Goal: Task Accomplishment & Management: Complete application form

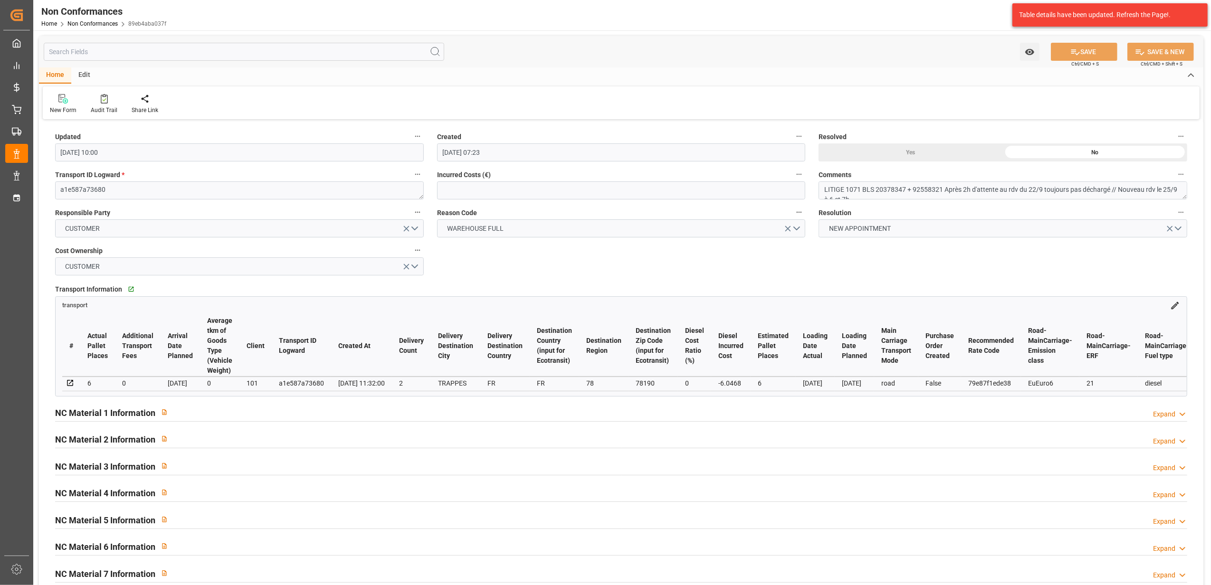
scroll to position [5, 0]
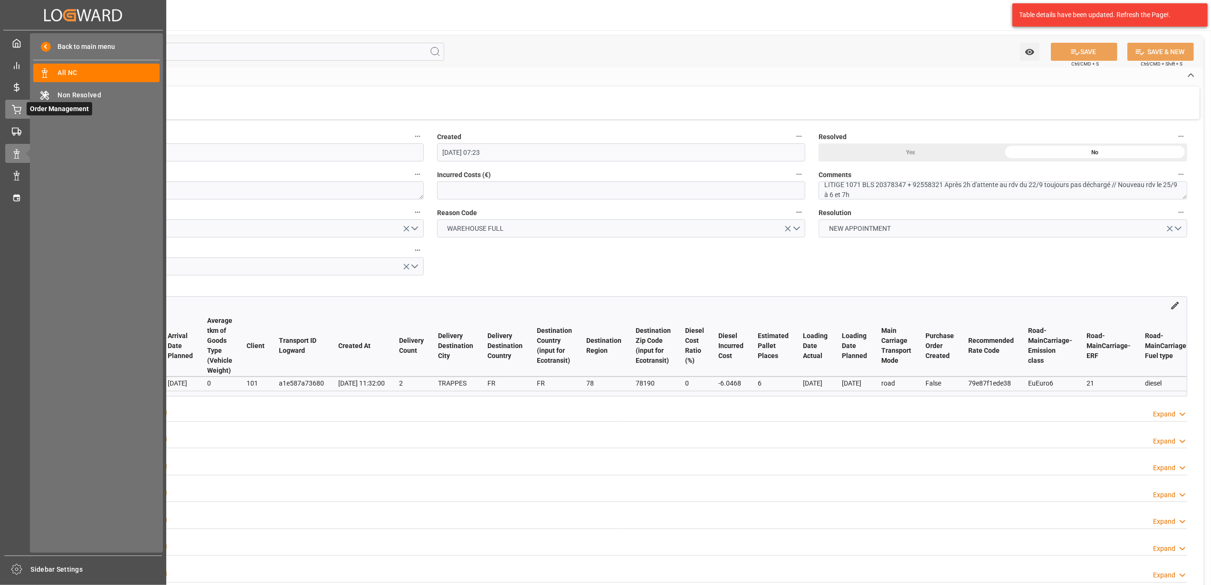
click at [14, 116] on div "Order Management Order Management" at bounding box center [83, 109] width 156 height 19
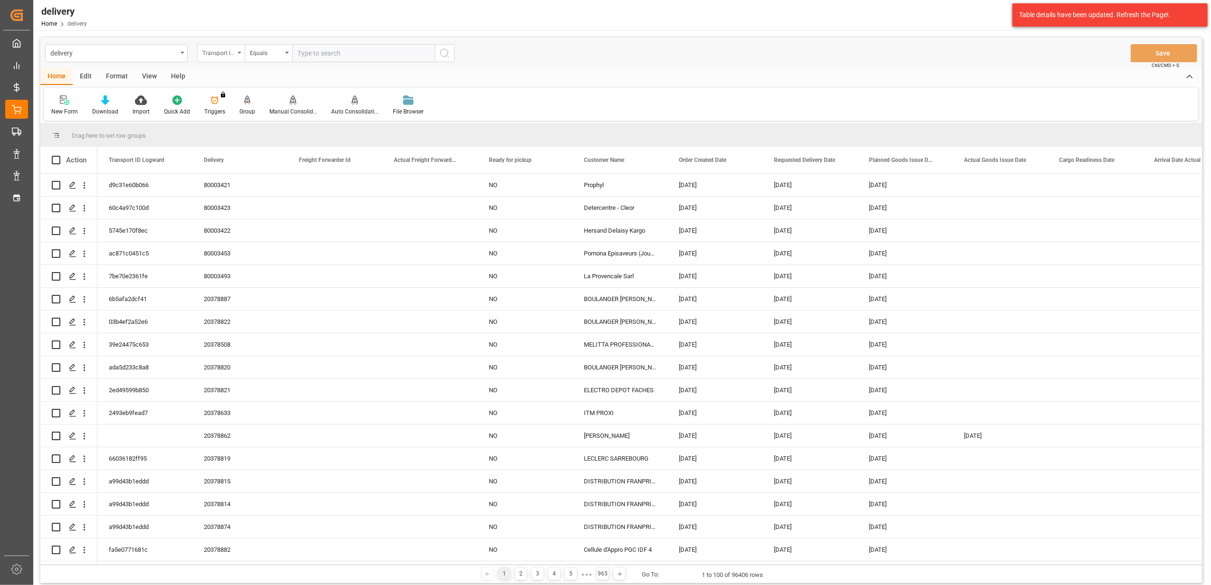
click at [238, 52] on icon "open menu" at bounding box center [240, 53] width 4 height 2
click at [231, 125] on div "Delivery" at bounding box center [269, 117] width 142 height 20
click at [388, 53] on input "text" at bounding box center [363, 53] width 143 height 18
paste input "20378053"
type input "20378053"
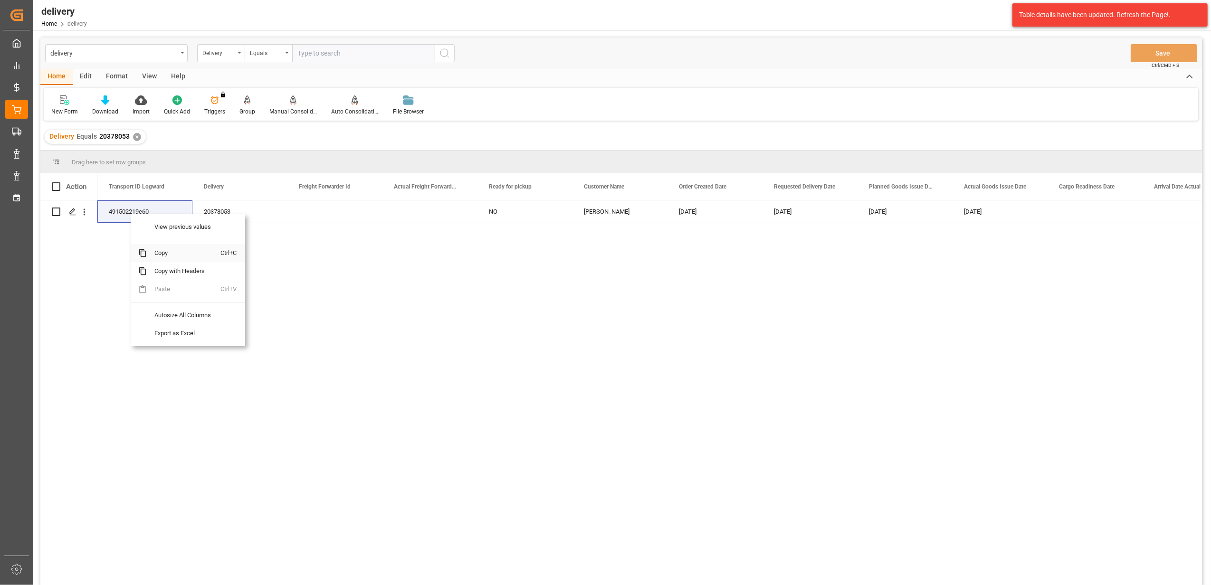
click at [163, 255] on span "Copy" at bounding box center [184, 253] width 74 height 18
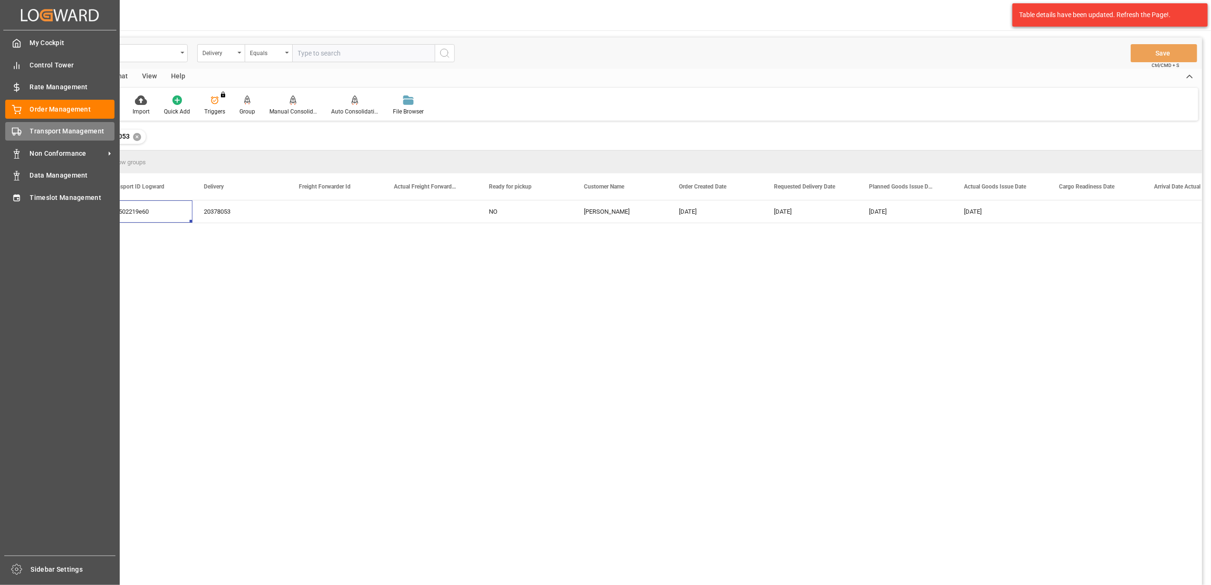
click at [44, 128] on span "Transport Management" at bounding box center [72, 131] width 85 height 10
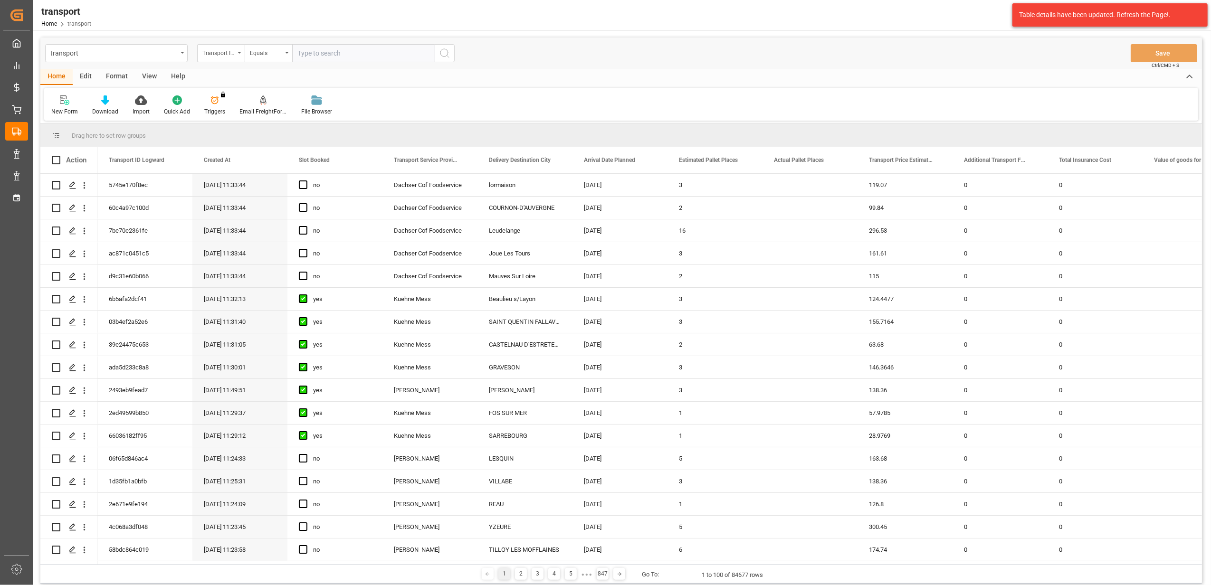
click at [327, 55] on input "text" at bounding box center [363, 53] width 143 height 18
paste input "491502219e60"
type input "491502219e60"
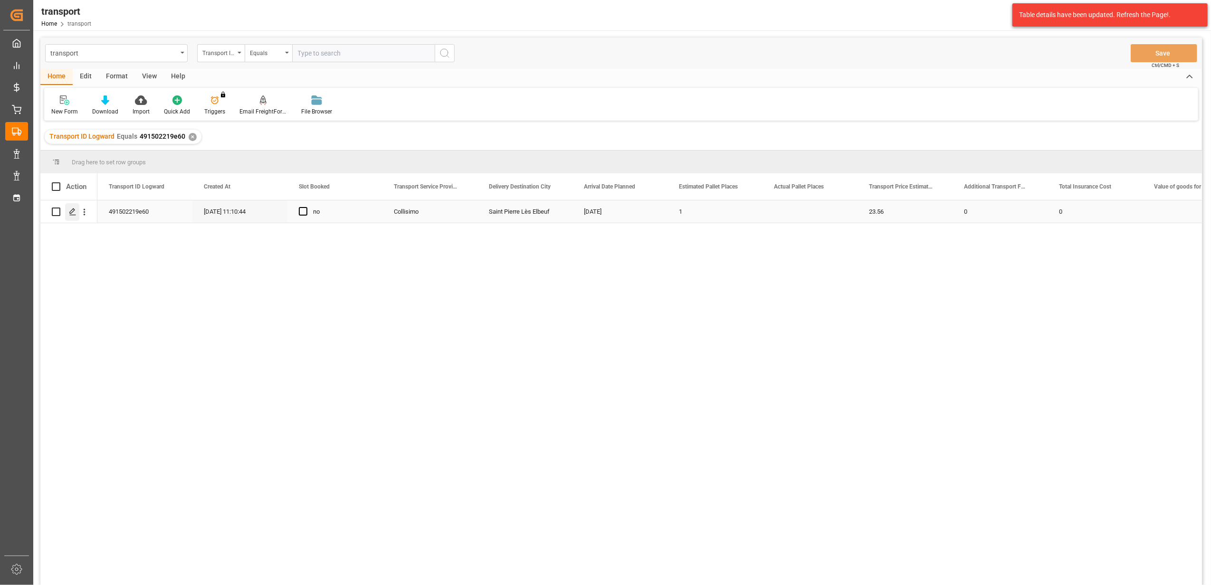
click at [75, 216] on div "Press SPACE to select this row." at bounding box center [72, 212] width 14 height 18
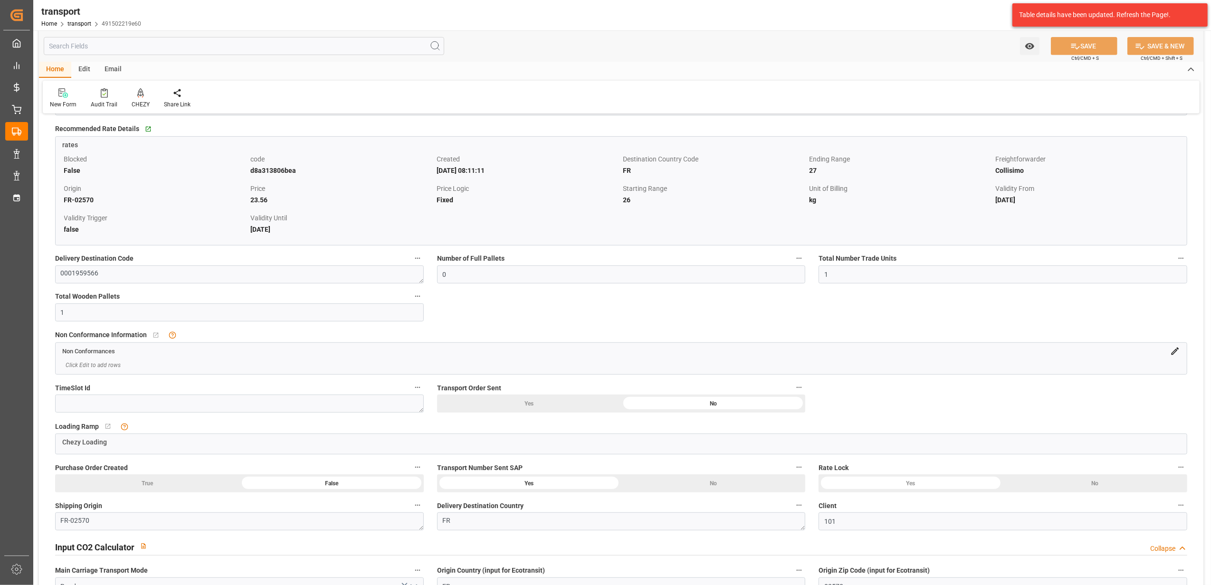
scroll to position [316, 0]
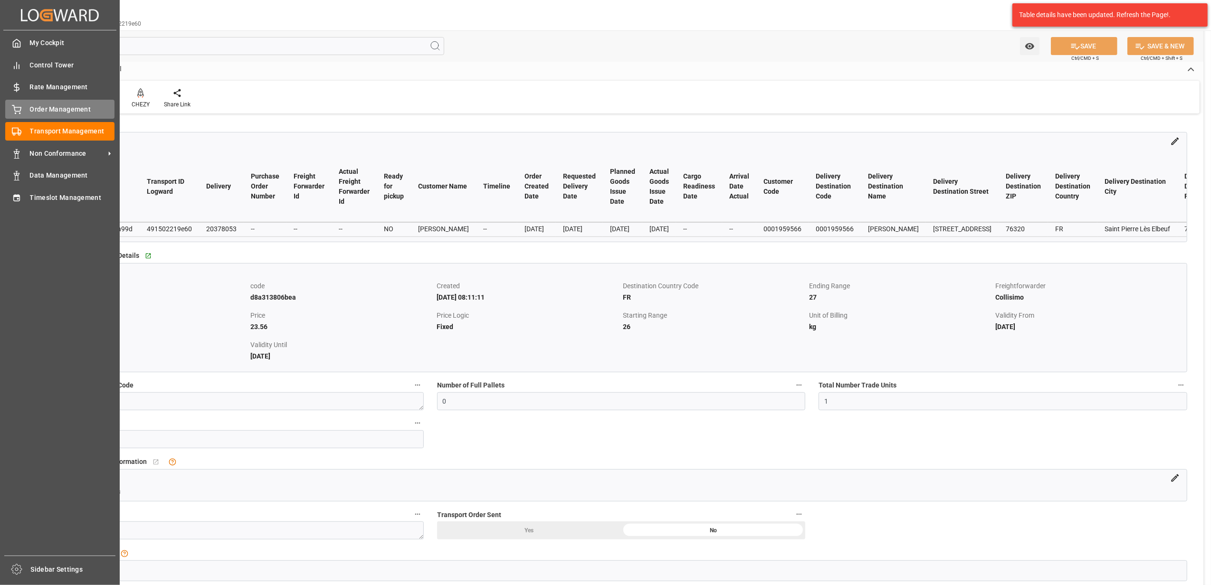
click at [26, 111] on div "Order Management Order Management" at bounding box center [59, 109] width 109 height 19
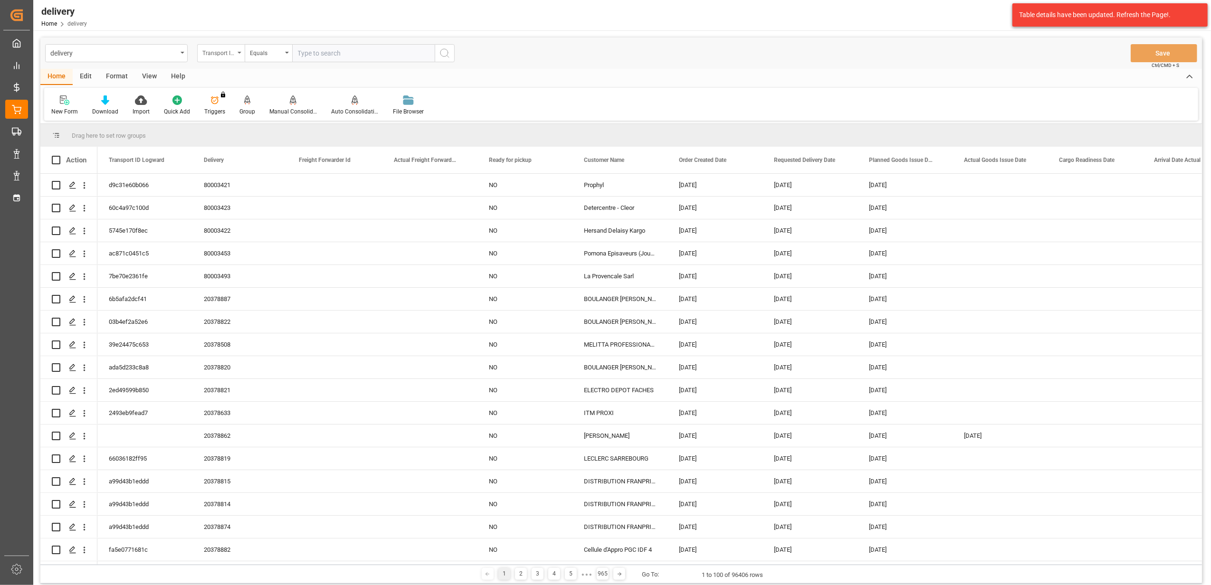
click at [238, 52] on icon "open menu" at bounding box center [240, 53] width 4 height 2
click at [252, 116] on div "Delivery" at bounding box center [269, 117] width 142 height 20
click at [407, 58] on input "text" at bounding box center [363, 53] width 143 height 18
type input "20378353"
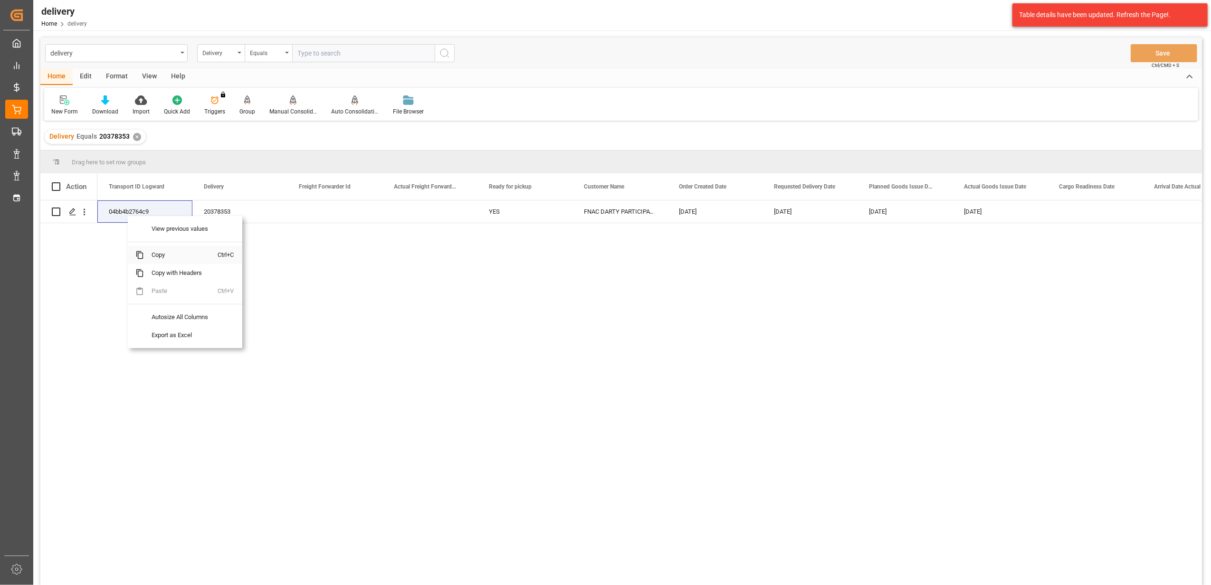
click at [170, 255] on span "Copy" at bounding box center [181, 255] width 74 height 18
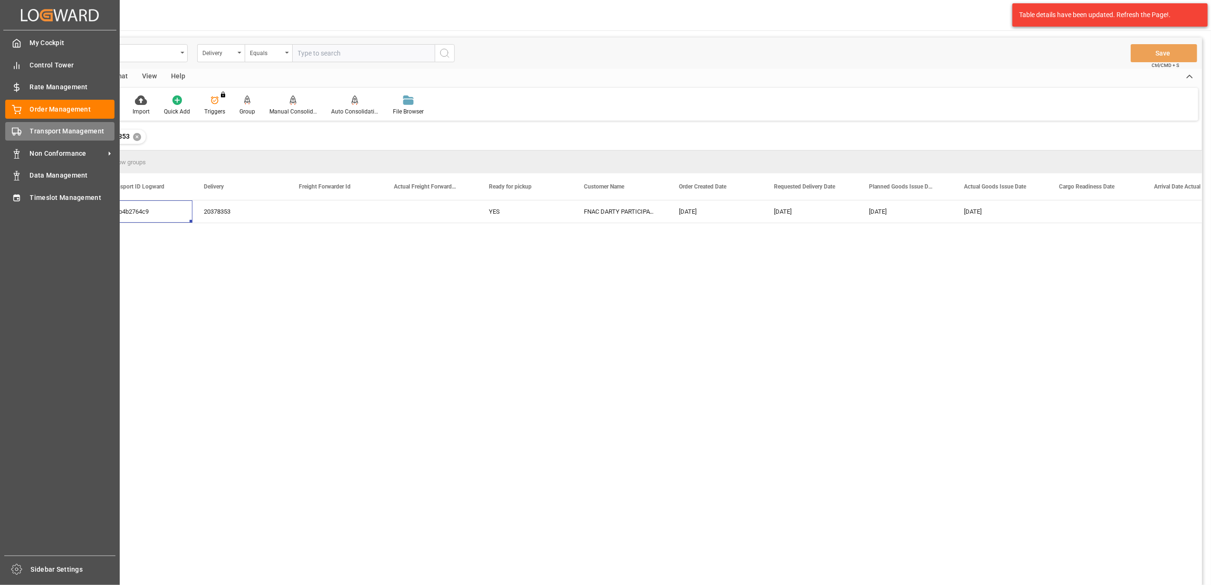
click at [67, 134] on span "Transport Management" at bounding box center [72, 131] width 85 height 10
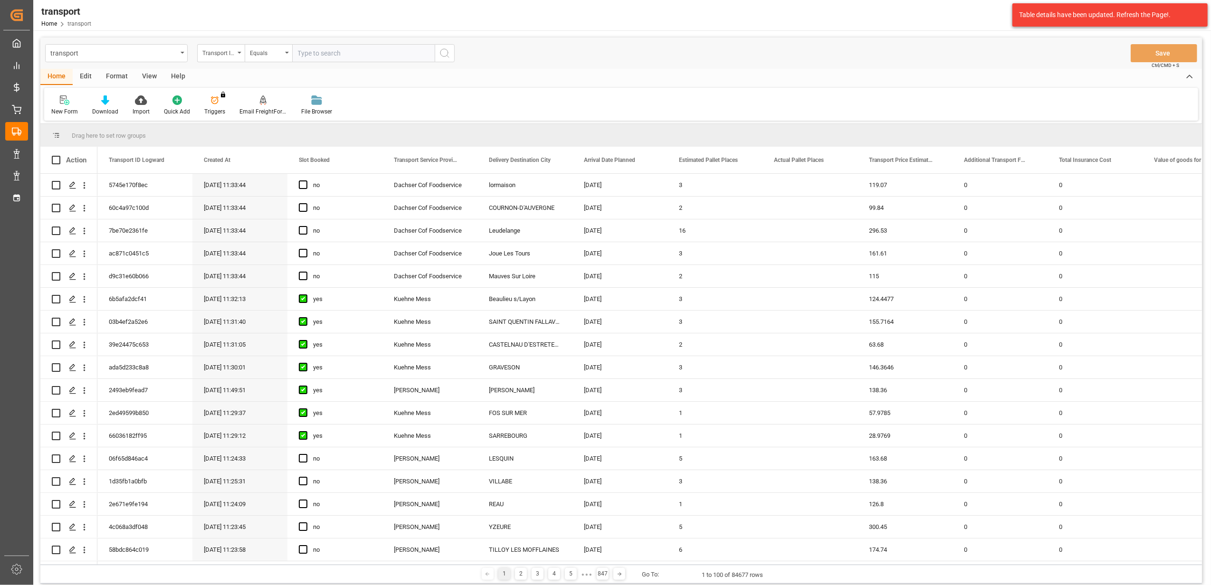
click at [345, 52] on input "text" at bounding box center [363, 53] width 143 height 18
paste input "04bb4b2764c9"
type input "04bb4b2764c9"
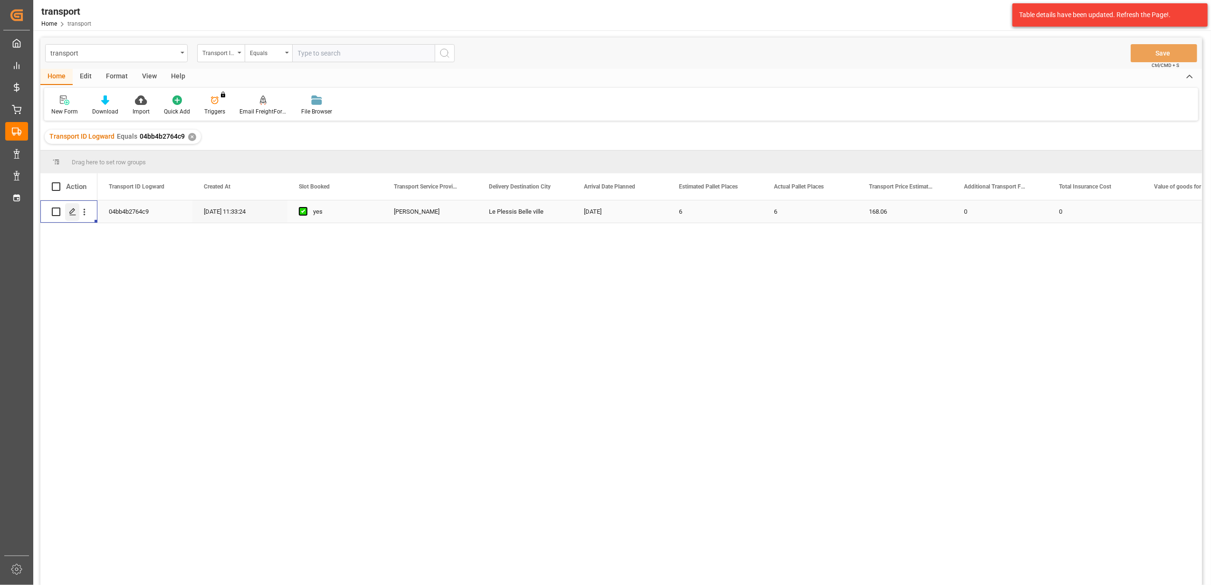
click at [73, 210] on icon "Press SPACE to select this row." at bounding box center [73, 212] width 8 height 8
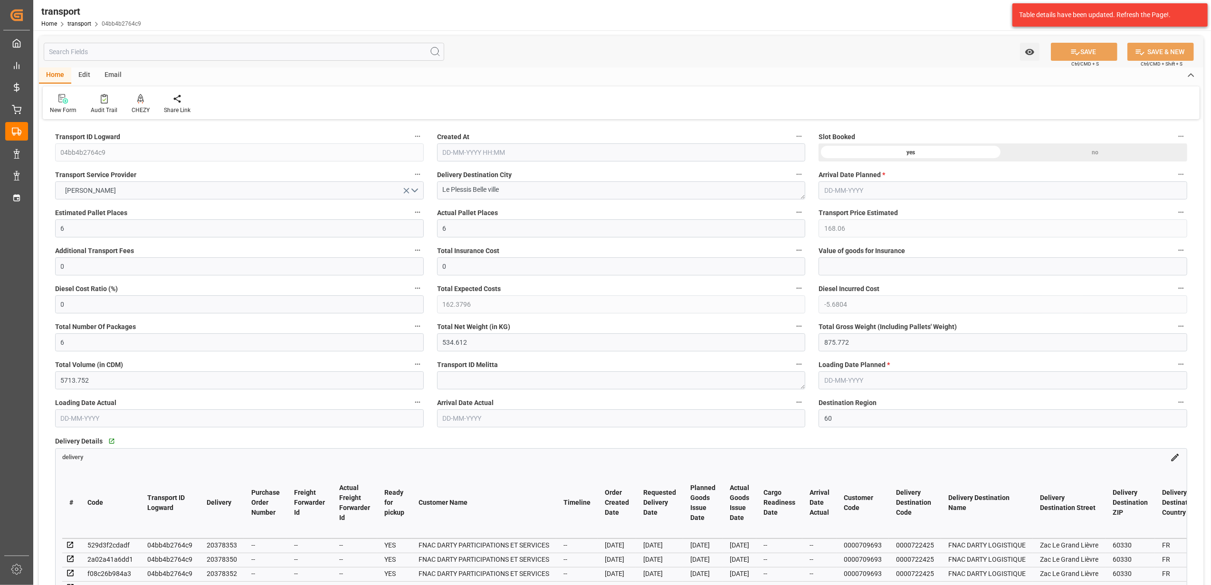
type input "16-09-2025 11:33"
type input "23-09-2025"
type input "[DATE]"
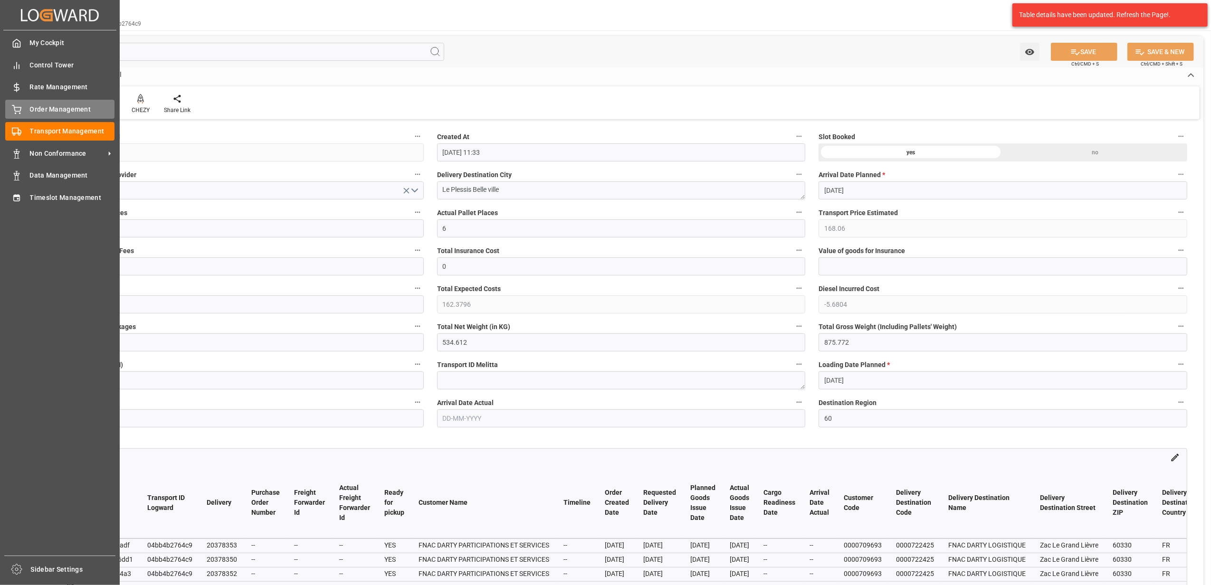
click at [16, 113] on icon at bounding box center [17, 110] width 10 height 10
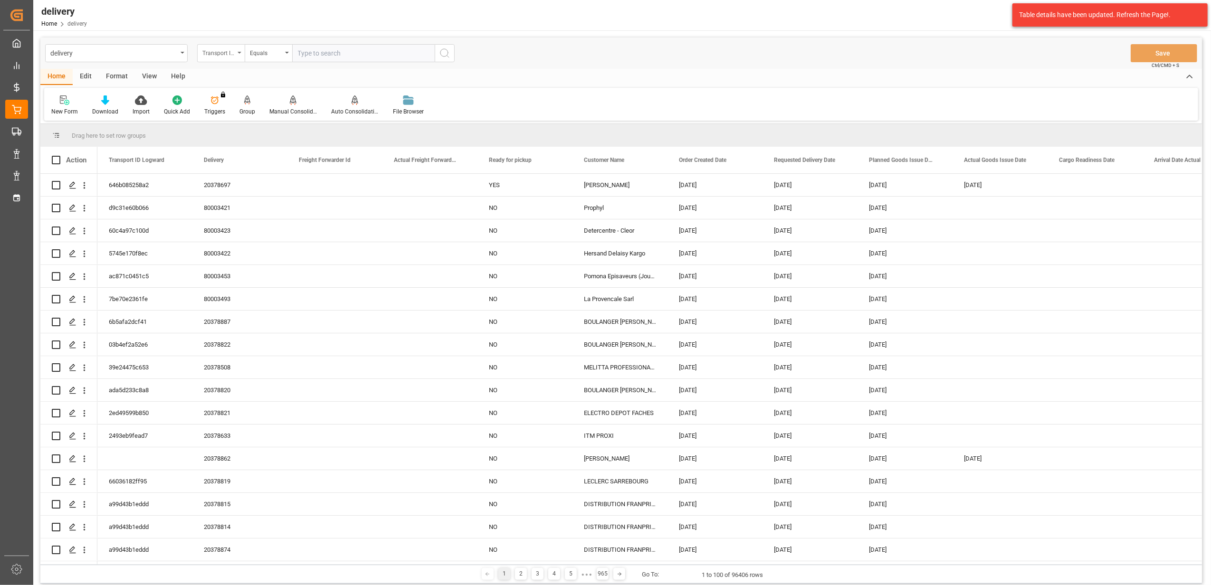
click at [240, 53] on icon "open menu" at bounding box center [240, 53] width 4 height 2
click at [251, 124] on div "Delivery" at bounding box center [269, 117] width 142 height 20
click at [326, 60] on input "text" at bounding box center [363, 53] width 143 height 18
type input "20378350"
click at [447, 56] on circle "search button" at bounding box center [445, 53] width 8 height 8
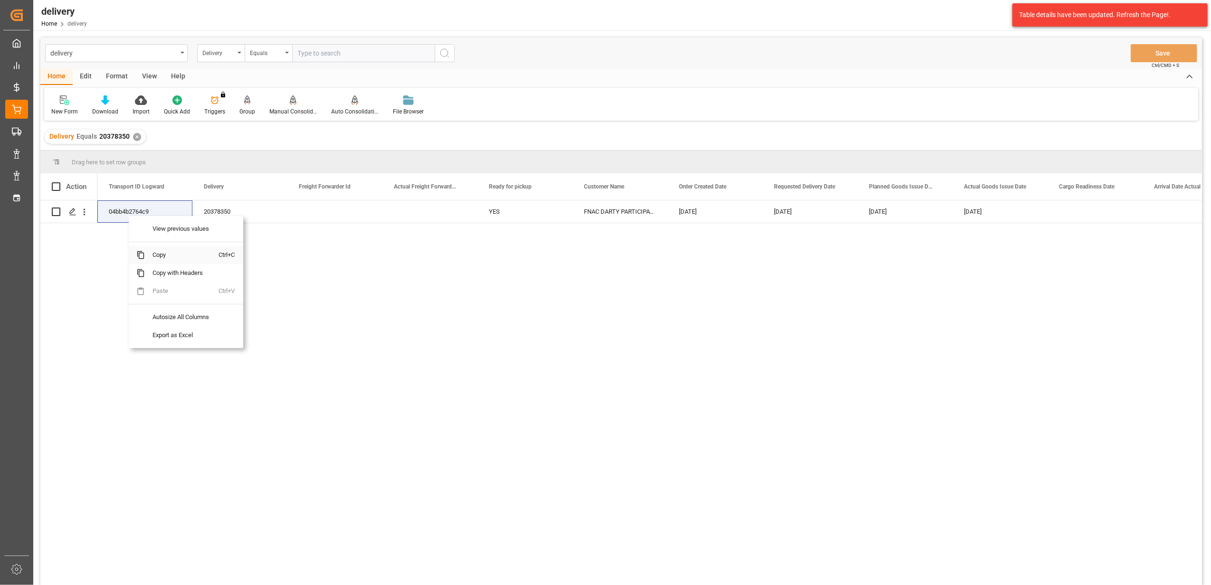
click at [160, 257] on span "Copy" at bounding box center [182, 255] width 74 height 18
click at [189, 255] on span "Copy" at bounding box center [200, 254] width 74 height 18
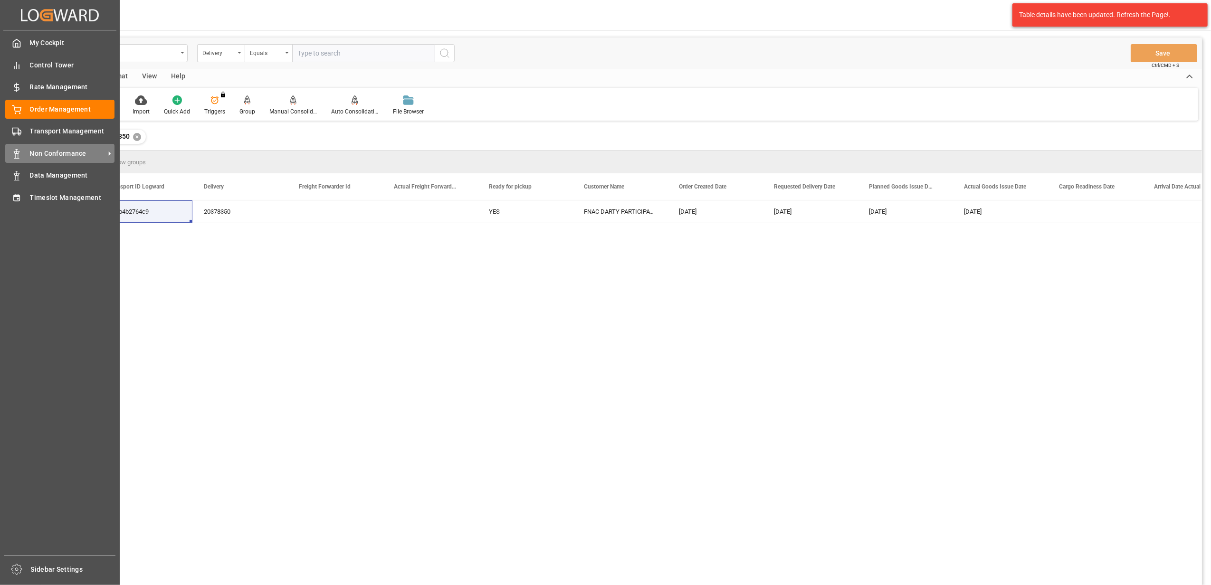
click at [29, 153] on div "Non Conformance Non Conformance" at bounding box center [59, 153] width 109 height 19
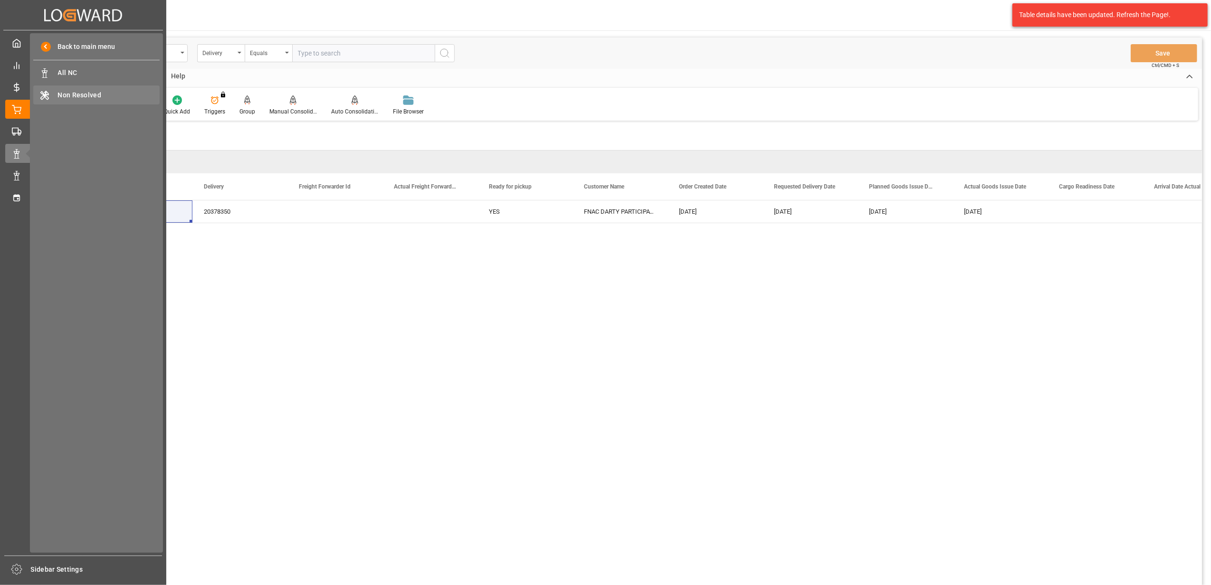
click at [58, 97] on span "Non Resolved" at bounding box center [109, 95] width 102 height 10
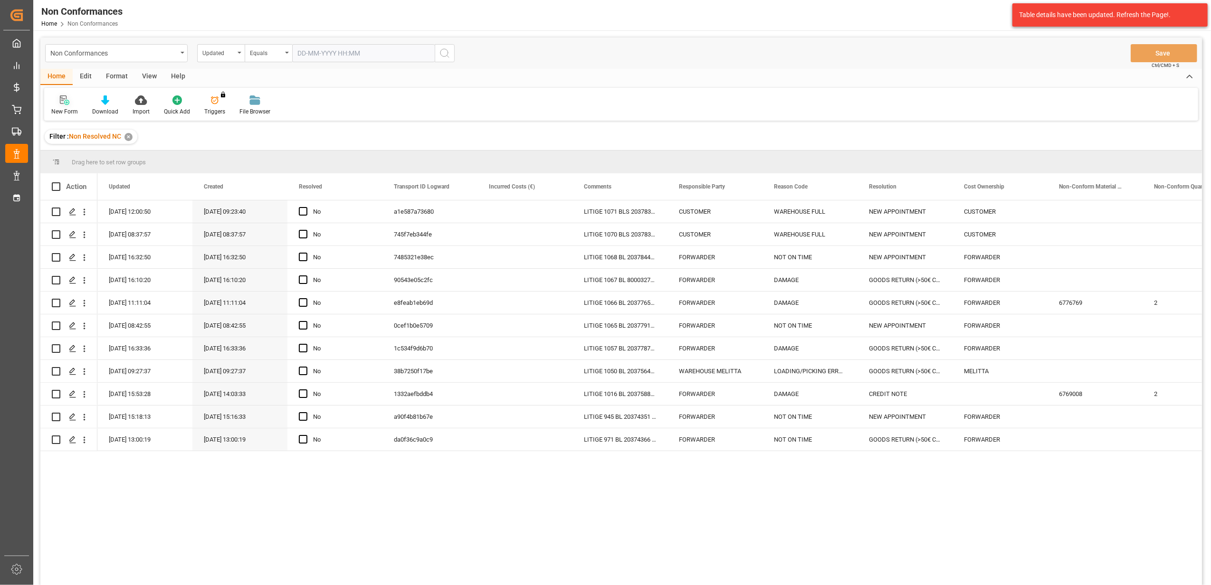
click at [54, 101] on div at bounding box center [64, 100] width 27 height 10
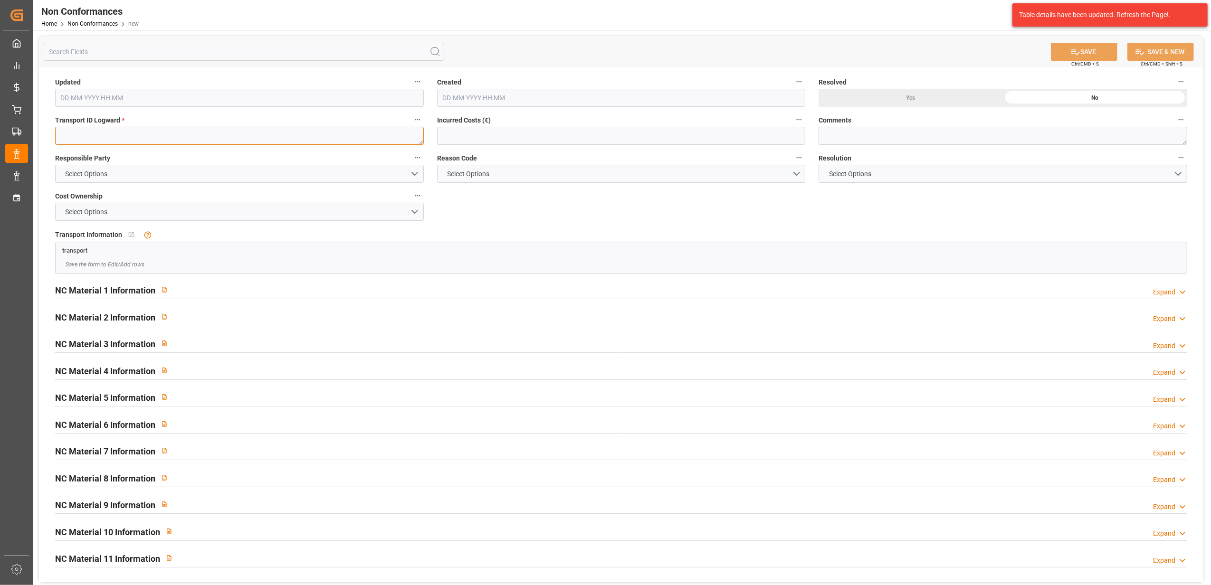
click at [172, 143] on textarea at bounding box center [239, 136] width 369 height 18
paste textarea "04bb4b2764c9"
type textarea "04bb4b2764c9"
click at [411, 174] on button "Select Options" at bounding box center [239, 174] width 369 height 18
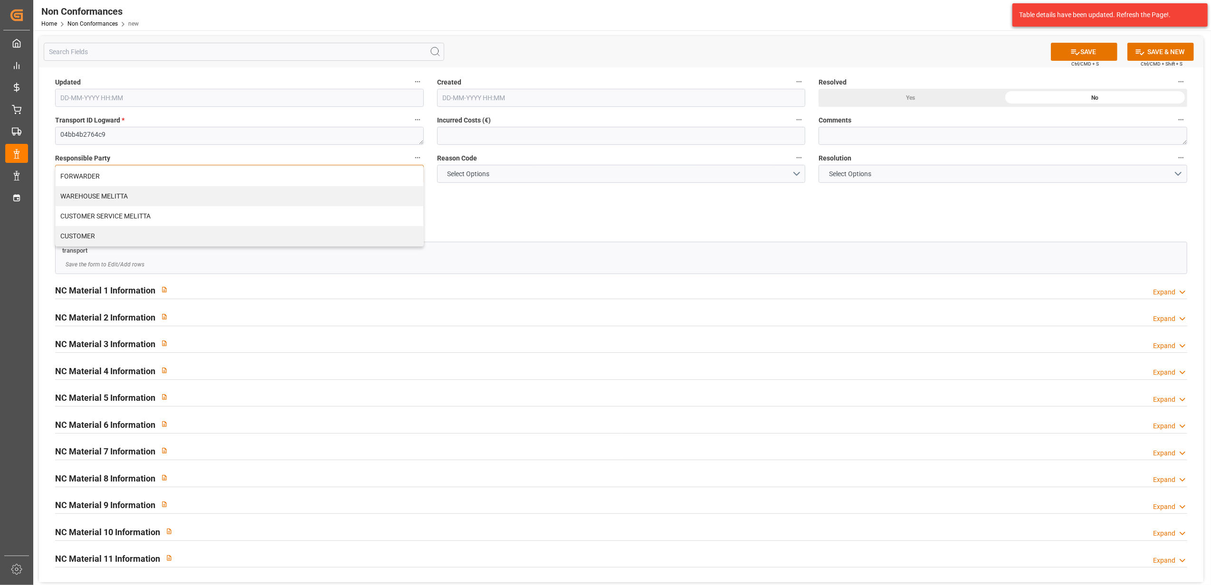
click at [225, 178] on div "FORWARDER" at bounding box center [240, 176] width 368 height 20
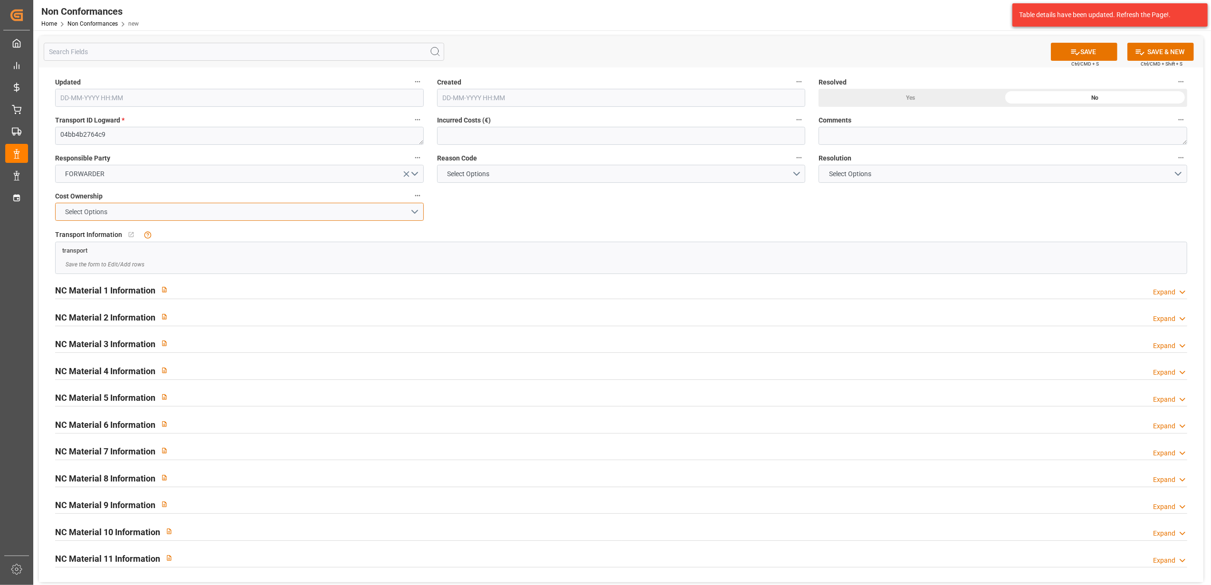
click at [417, 213] on button "Select Options" at bounding box center [239, 212] width 369 height 18
drag, startPoint x: 320, startPoint y: 215, endPoint x: 592, endPoint y: 157, distance: 277.6
click at [322, 215] on div "FORWARDER" at bounding box center [240, 214] width 368 height 20
click at [797, 177] on button "Select Options" at bounding box center [621, 174] width 369 height 18
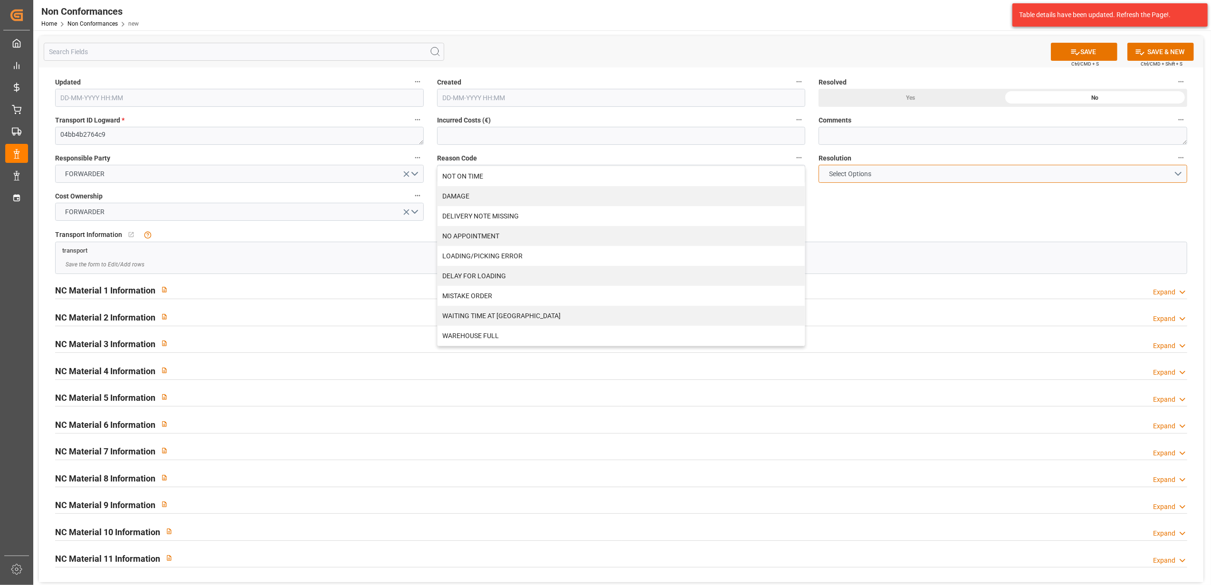
click at [1179, 175] on button "Select Options" at bounding box center [1003, 174] width 369 height 18
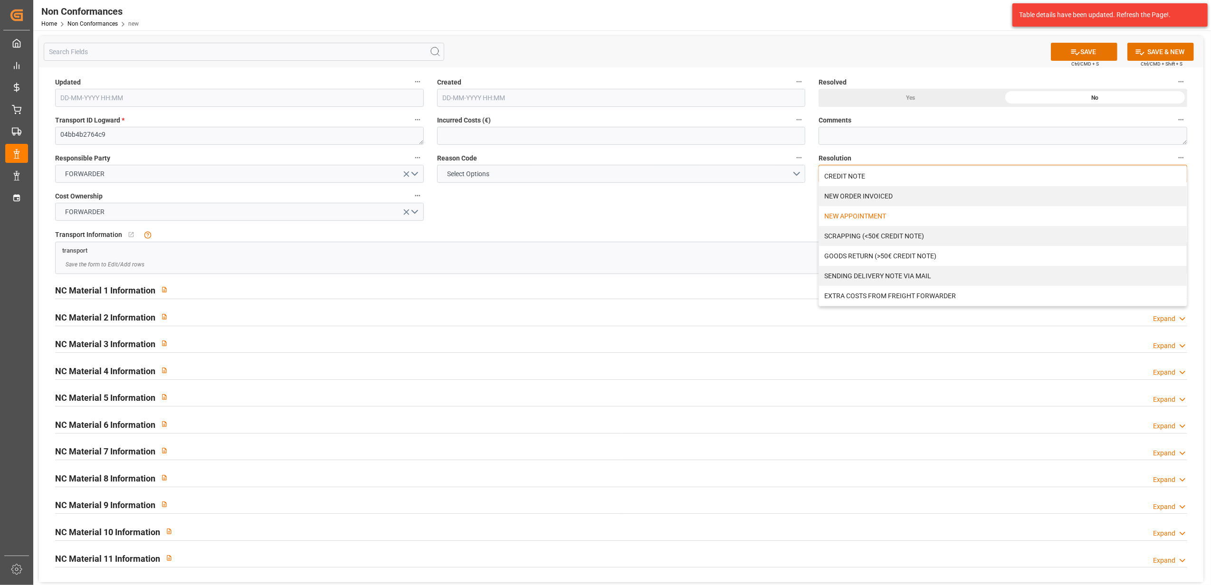
click at [896, 215] on div "NEW APPOINTMENT" at bounding box center [1003, 216] width 368 height 20
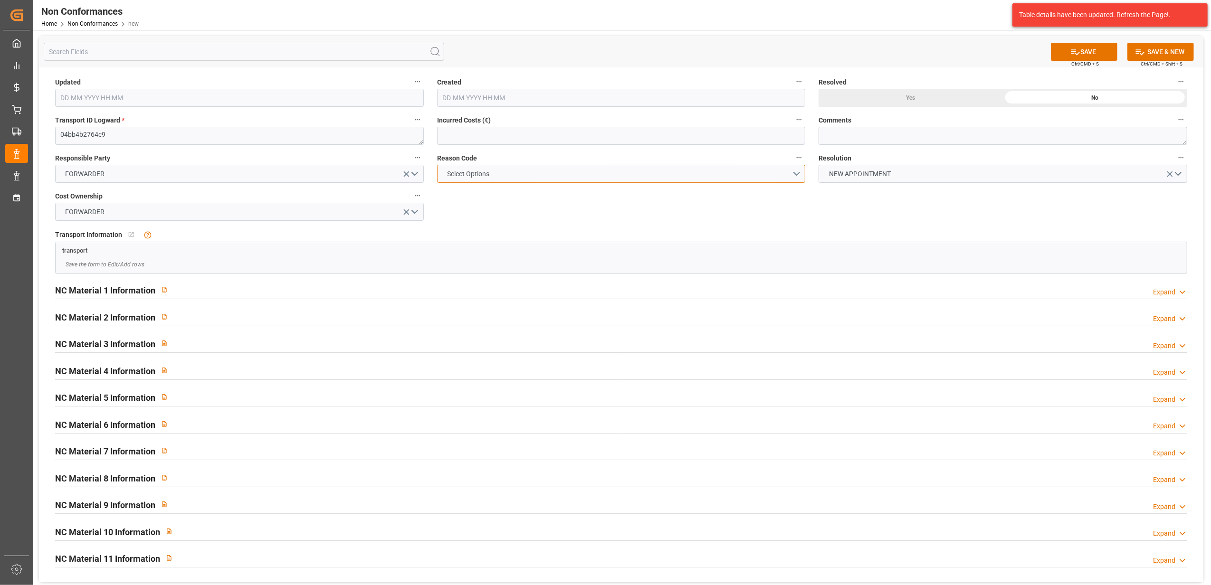
click at [796, 175] on button "Select Options" at bounding box center [621, 174] width 369 height 18
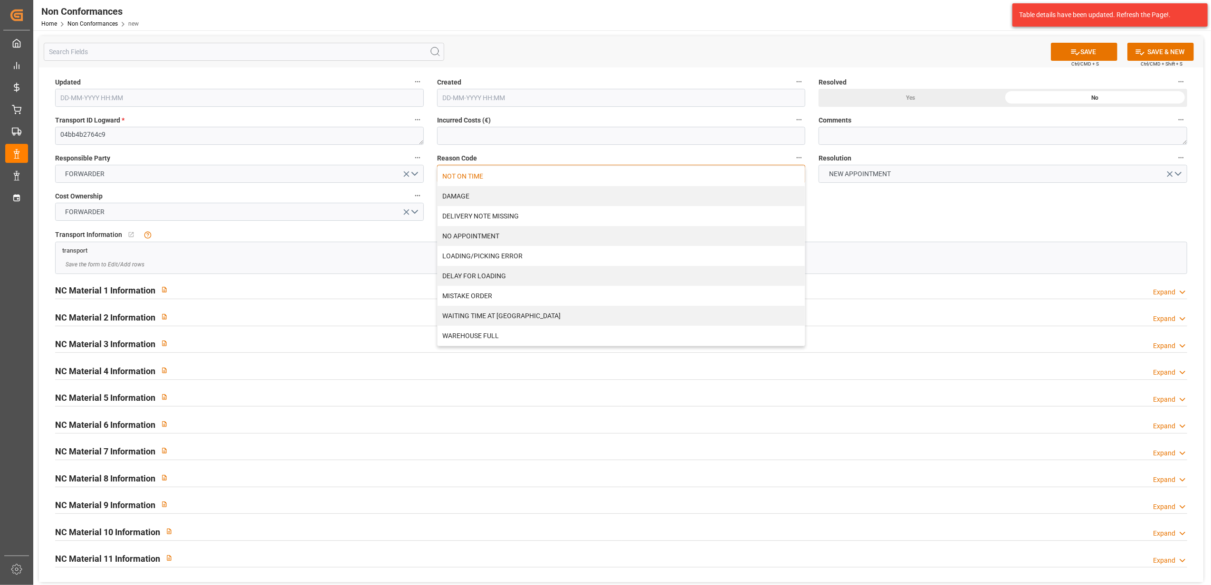
click at [507, 179] on div "NOT ON TIME" at bounding box center [622, 176] width 368 height 20
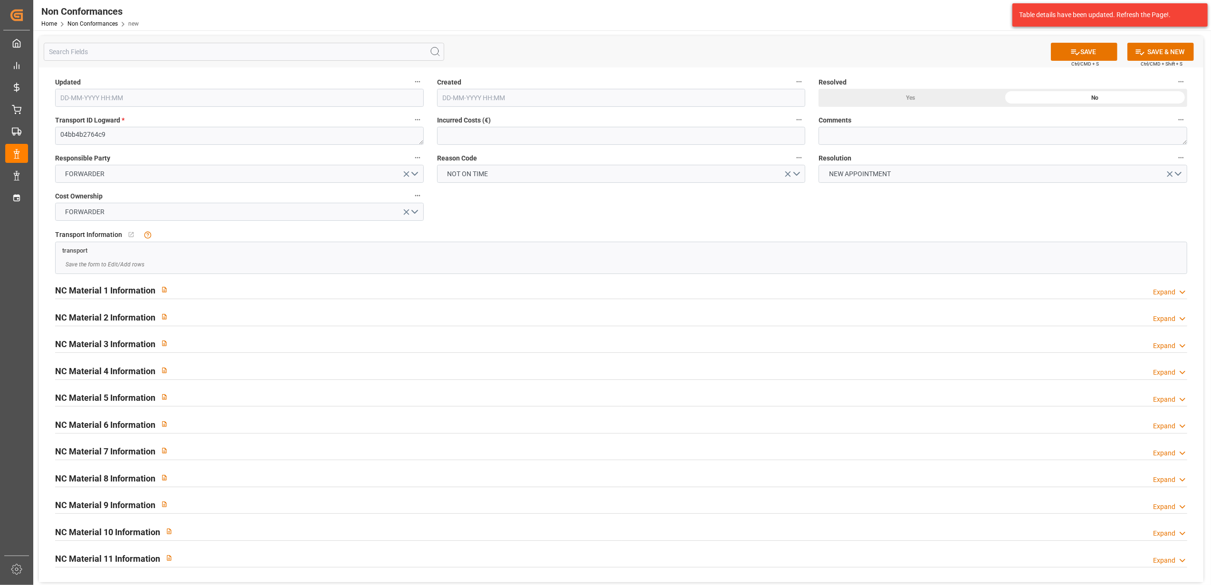
click at [613, 204] on div "Updated Created Resolved Yes No Transport ID Logward * 04bb4b2764c9 Incurred Co…" at bounding box center [621, 324] width 1165 height 515
click at [862, 137] on textarea at bounding box center [1003, 136] width 369 height 18
drag, startPoint x: 906, startPoint y: 134, endPoint x: 877, endPoint y: 137, distance: 29.1
click at [877, 137] on textarea "LITIGE 1072 BLS 20378350" at bounding box center [1003, 136] width 369 height 18
click at [930, 138] on textarea "LITIGE 1072 BLS 20378350" at bounding box center [1003, 136] width 369 height 18
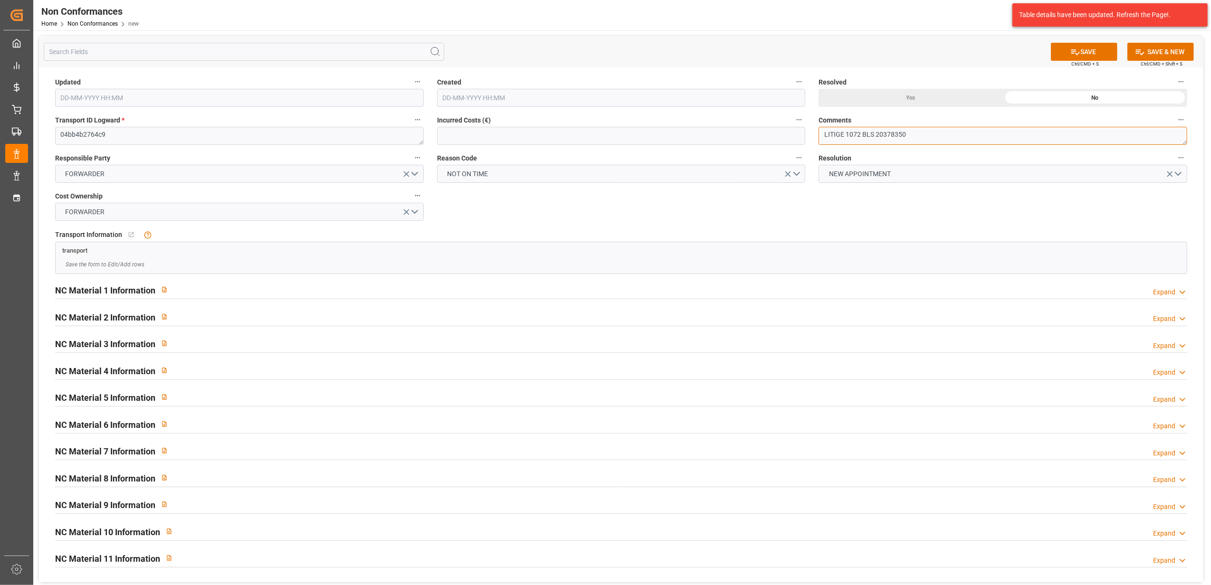
paste textarea "20378350"
type textarea "LITIGE 1072 BLS 20378350 20378351 20378352 20378353 Non livré le 23/9 à 11h sui…"
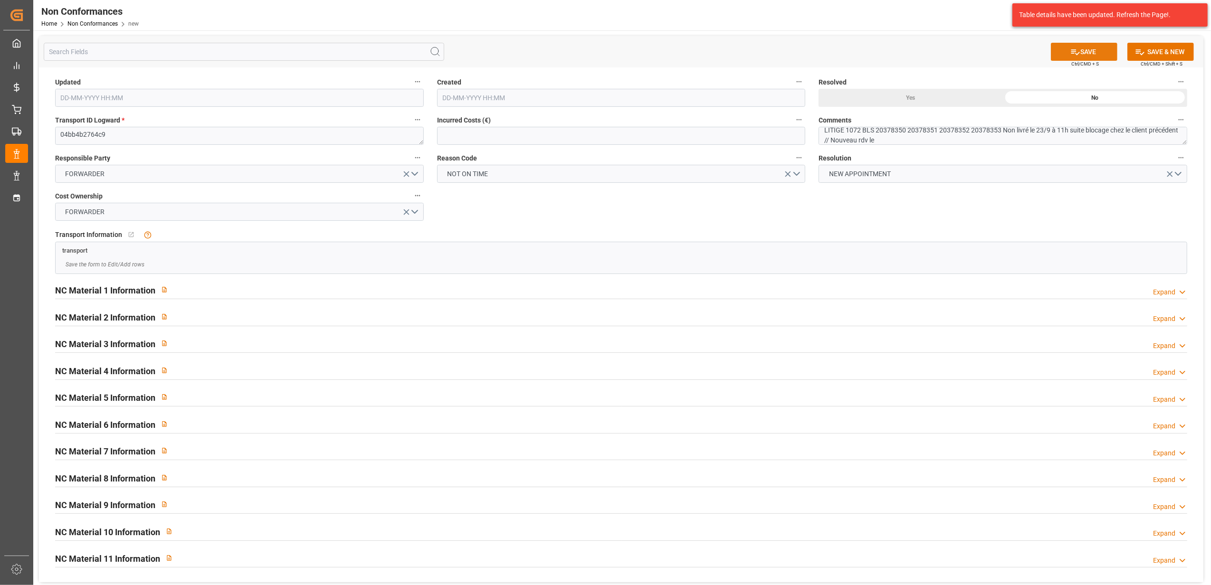
click at [1093, 52] on button "SAVE" at bounding box center [1084, 52] width 67 height 18
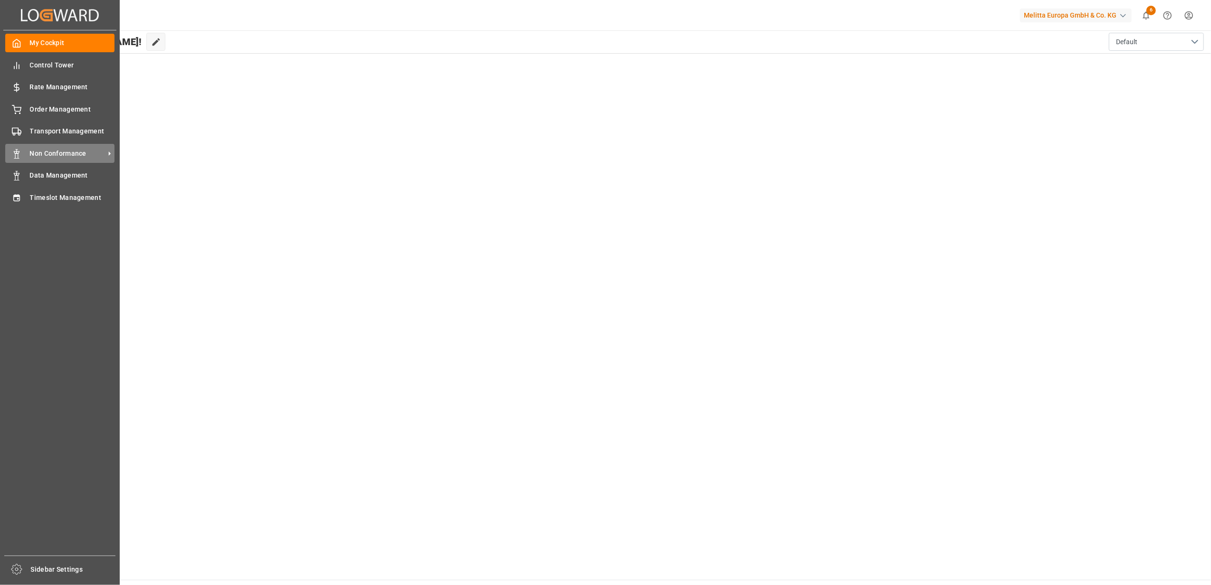
click at [52, 149] on span "Non Conformance" at bounding box center [67, 154] width 75 height 10
click at [64, 152] on span "Non Conformance" at bounding box center [67, 154] width 75 height 10
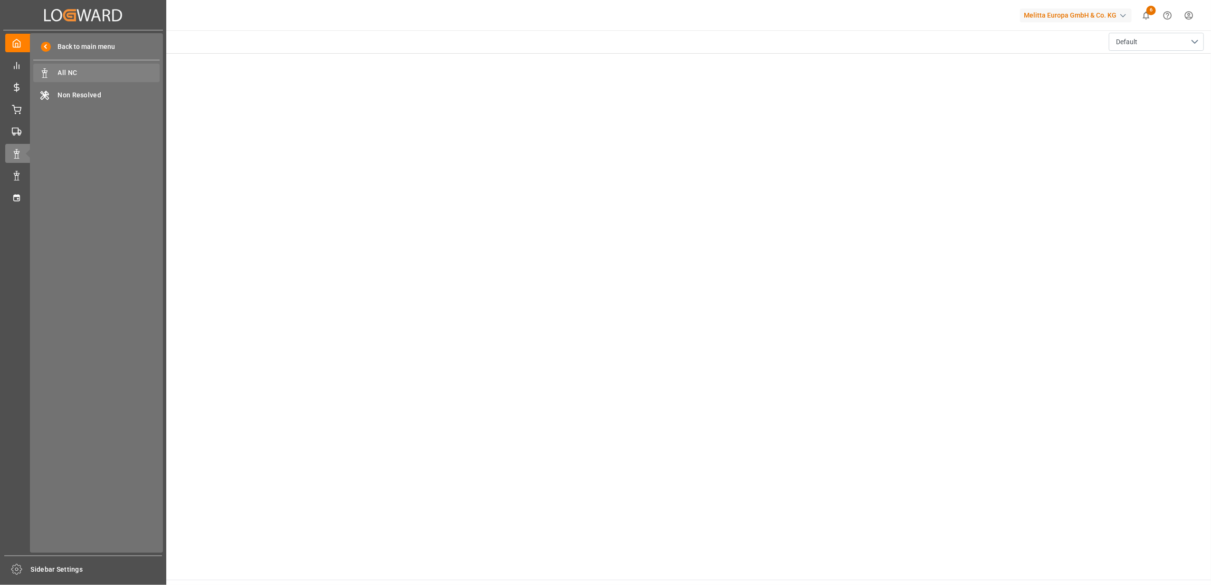
click at [70, 67] on div "All NC All NC" at bounding box center [96, 73] width 126 height 19
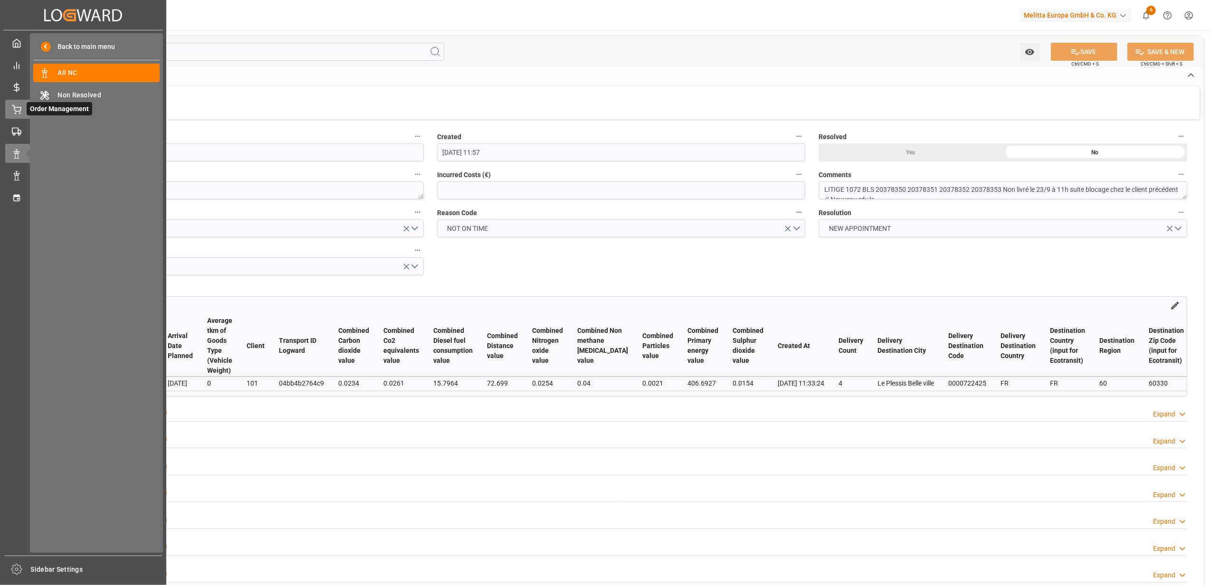
click at [25, 111] on div "Order Management Order Management" at bounding box center [83, 109] width 156 height 19
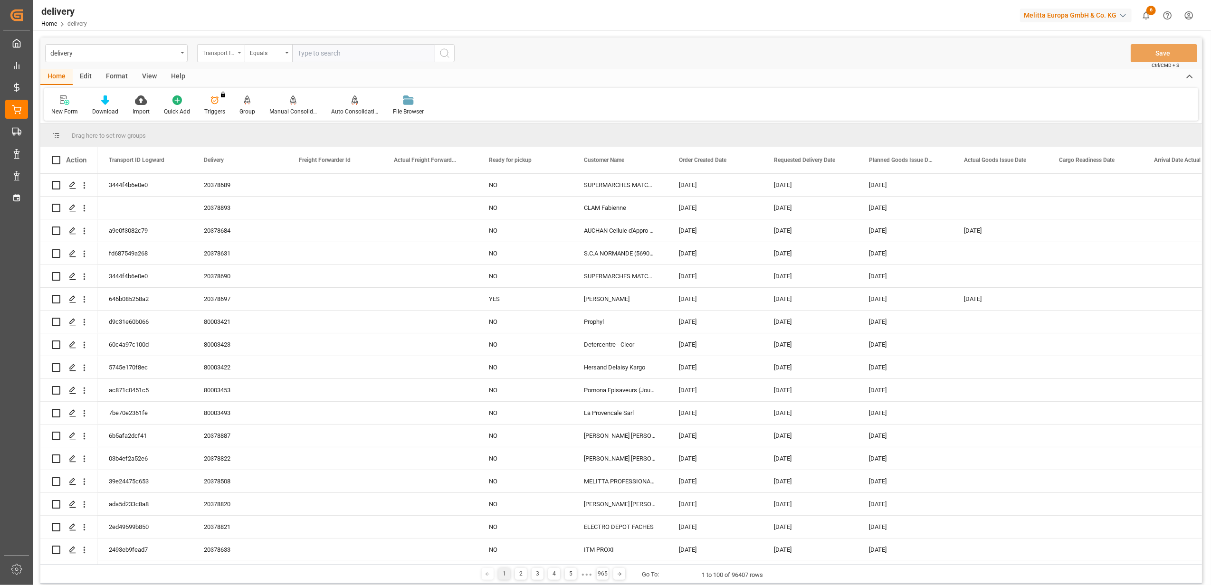
click at [238, 55] on div "Transport ID Logward" at bounding box center [221, 53] width 48 height 18
click at [238, 120] on div "Delivery" at bounding box center [269, 117] width 142 height 20
click at [346, 54] on input "text" at bounding box center [363, 53] width 143 height 18
type input "20377874"
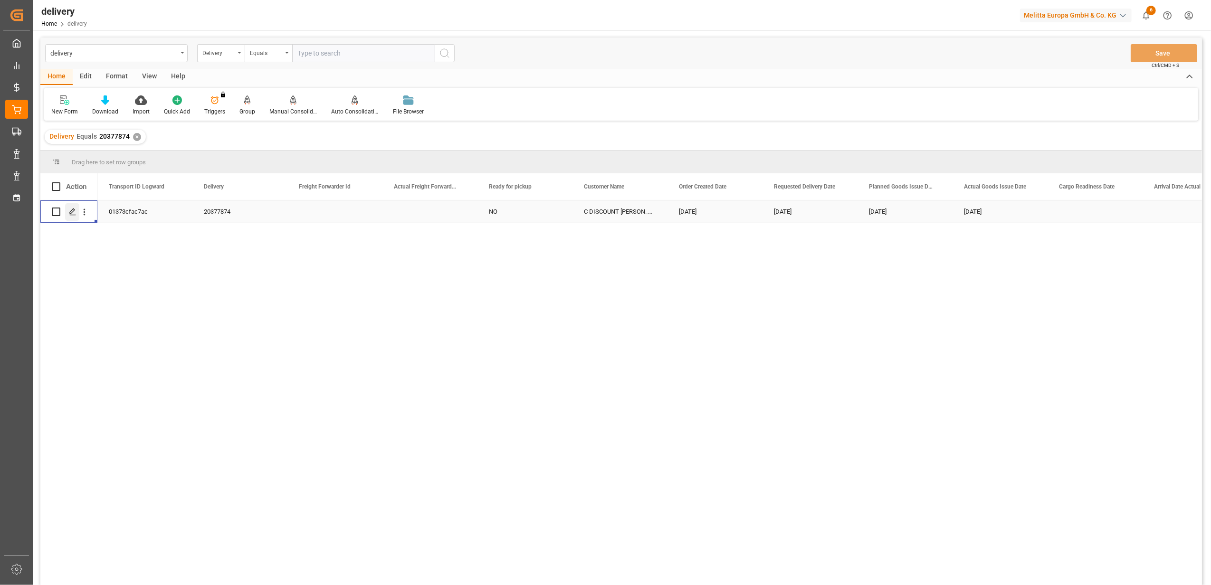
click at [78, 217] on div "Press SPACE to select this row." at bounding box center [72, 212] width 14 height 18
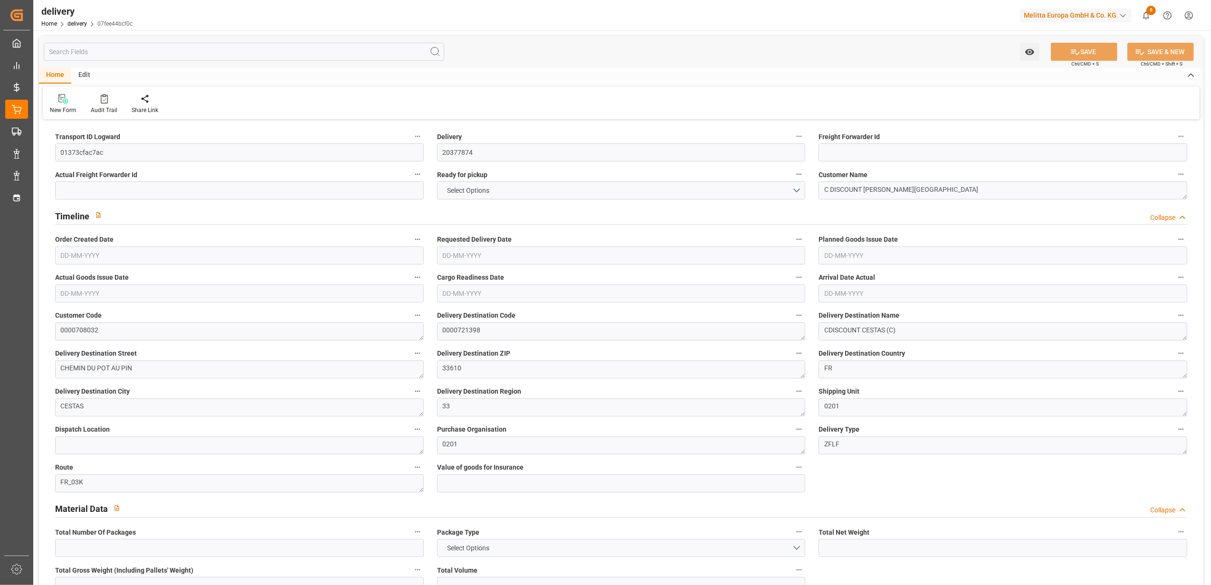
type input "3"
type input "288.305"
type input "740.186"
type input "2771.935"
type input "94"
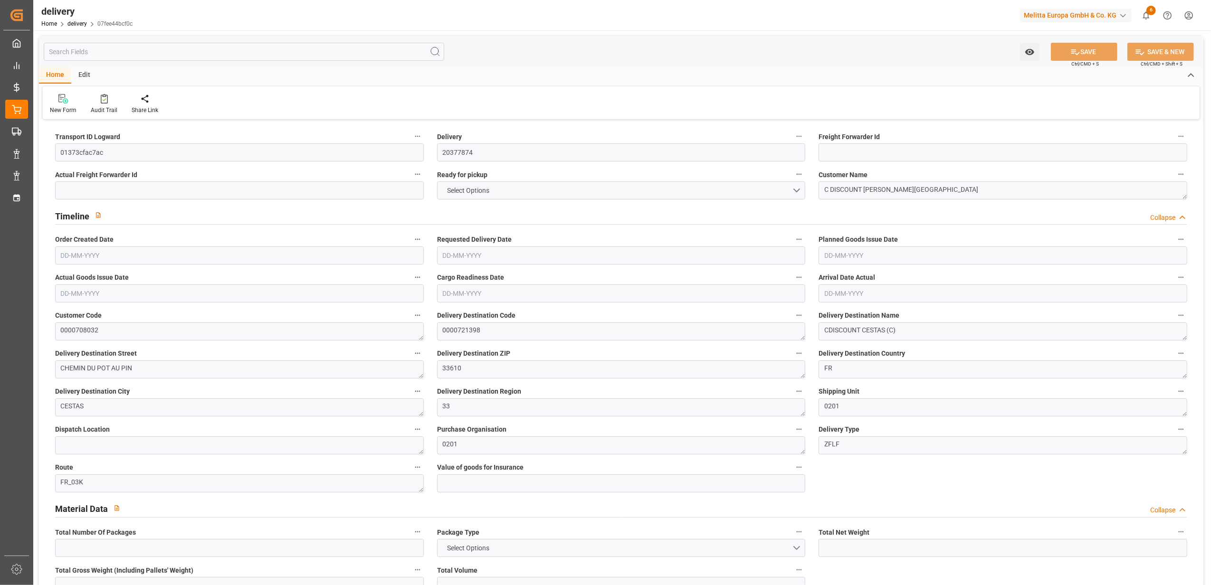
type input "3"
type input "1"
type input "5"
type input "0"
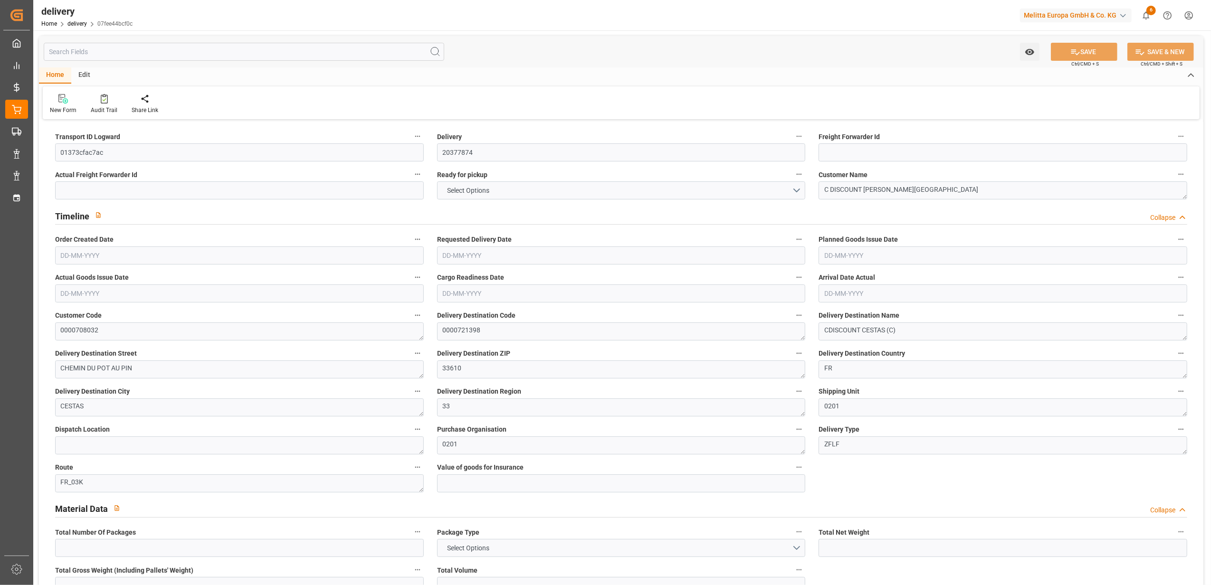
type input "0"
type input "336.21"
type input "2.45"
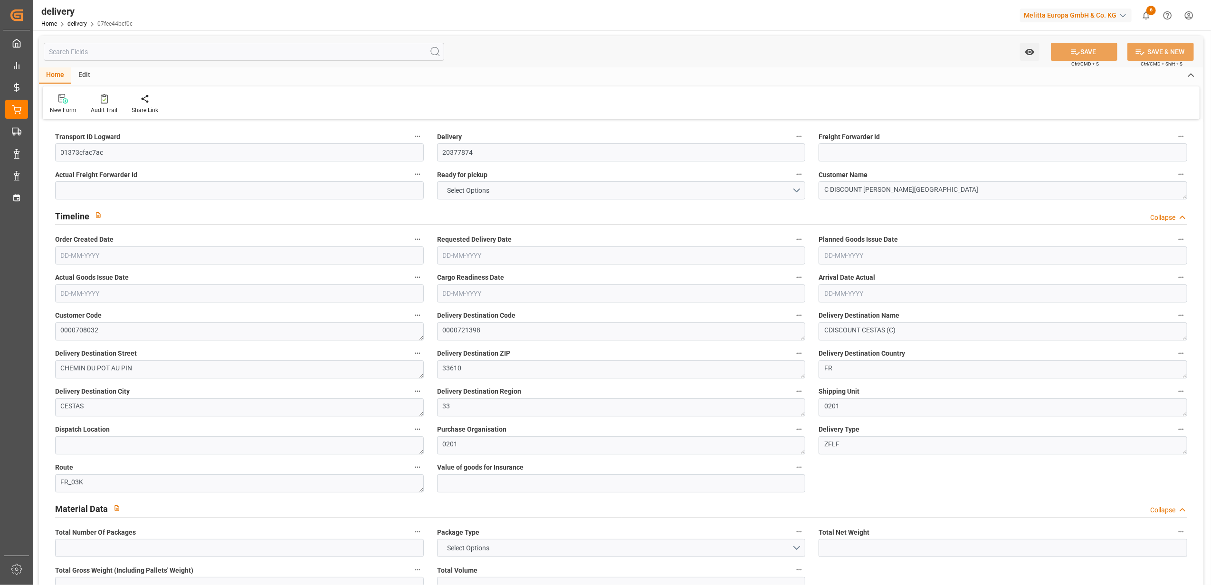
type input "33.84"
type input "1.5"
type input "1.3"
type input "0"
type input "4.5"
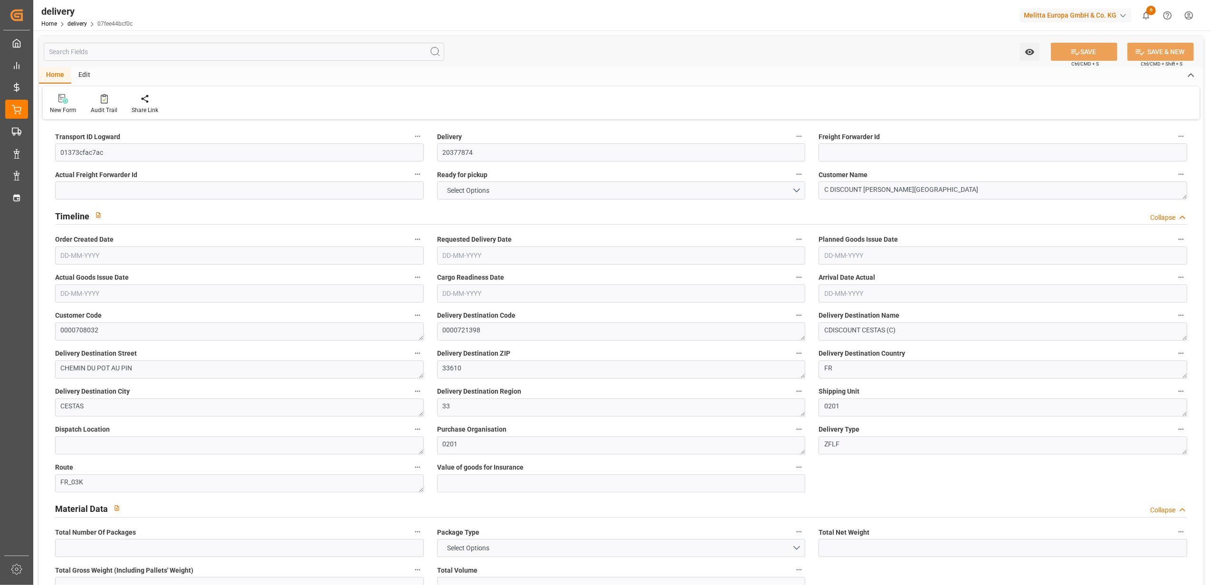
type input "361.278"
type input "101"
type input "2247.1335"
type input "0.1441"
type input "0"
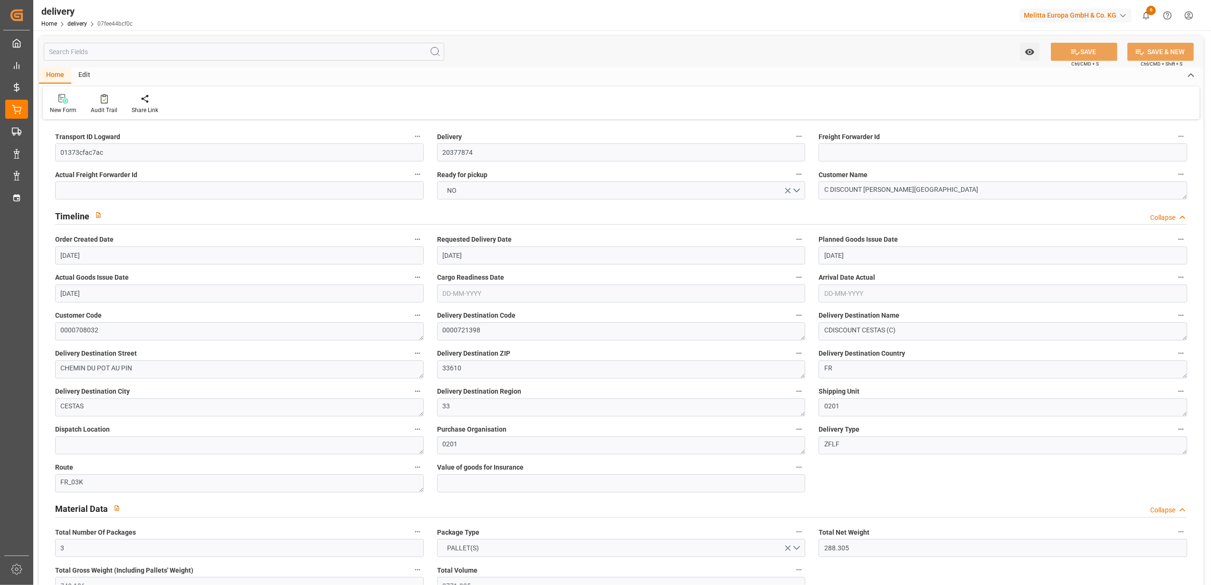
type input "[DATE]"
type input "09-09-2025 11:00"
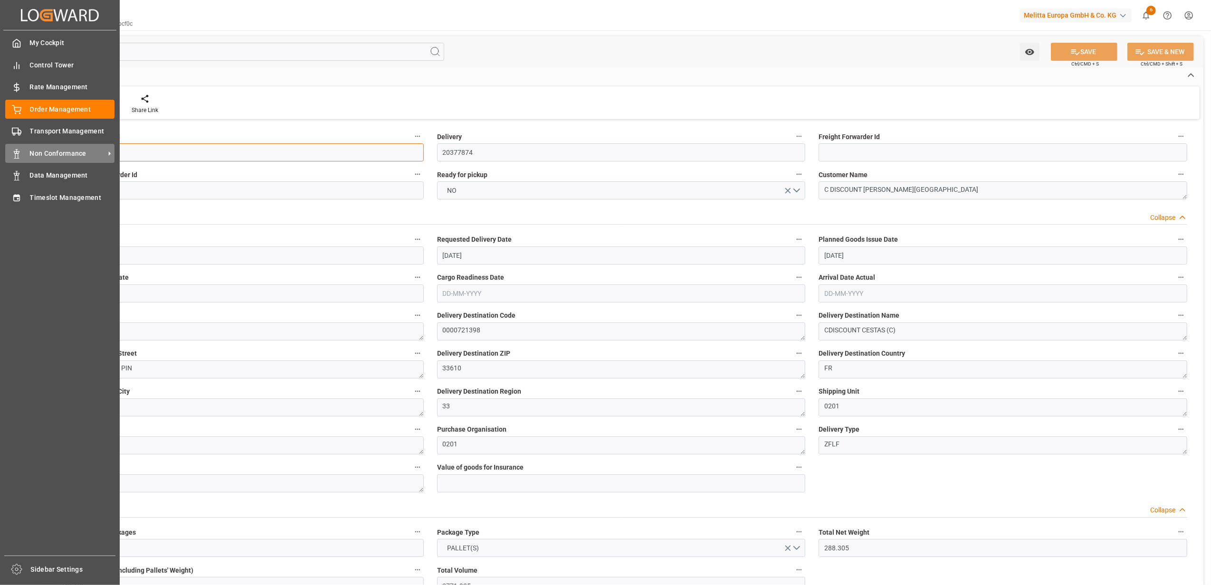
drag, startPoint x: 172, startPoint y: 152, endPoint x: 14, endPoint y: 150, distance: 157.8
click at [14, 150] on div "Created by potrace 1.15, written by Peter Selinger 2001-2017 Created by potrace…" at bounding box center [605, 292] width 1211 height 585
click at [37, 156] on span "Non Conformance" at bounding box center [67, 154] width 75 height 10
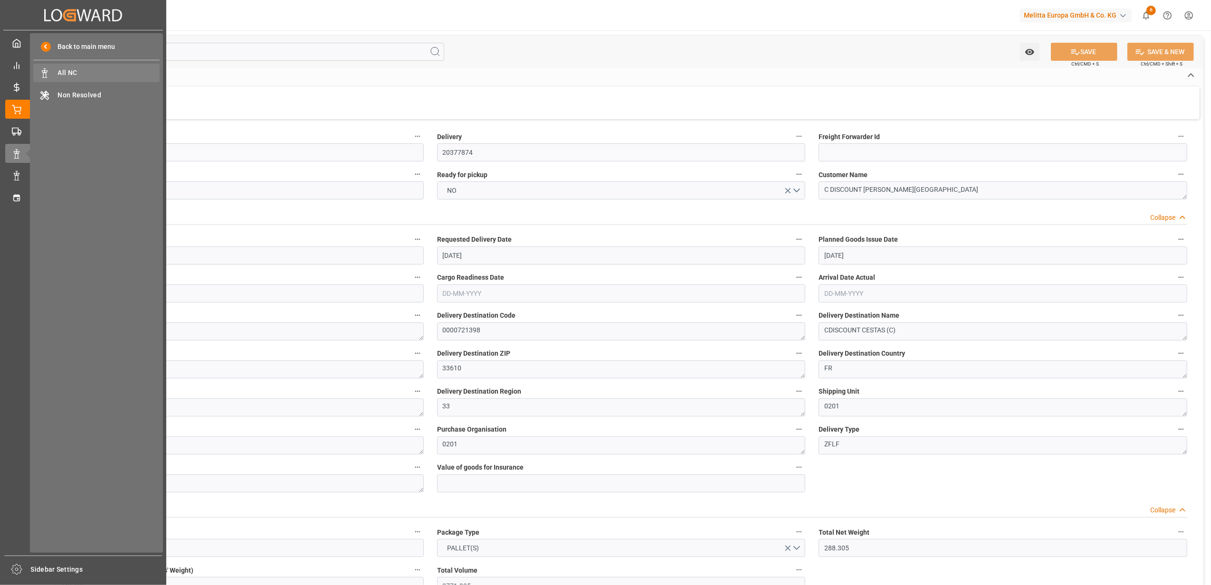
click at [92, 75] on span "All NC" at bounding box center [109, 73] width 102 height 10
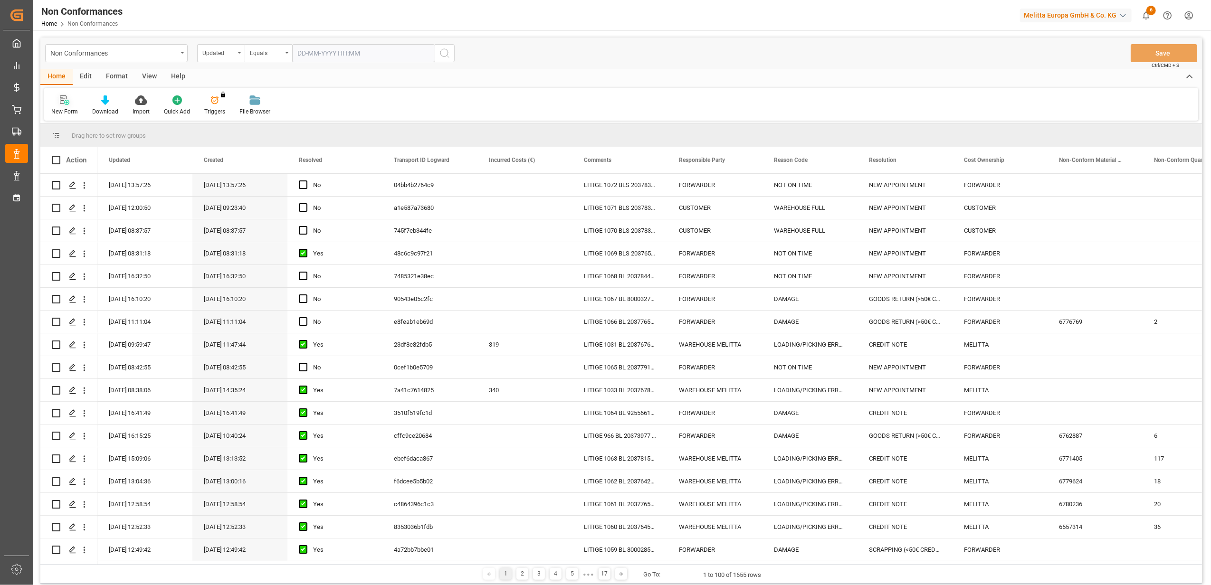
click at [61, 101] on icon at bounding box center [65, 101] width 10 height 10
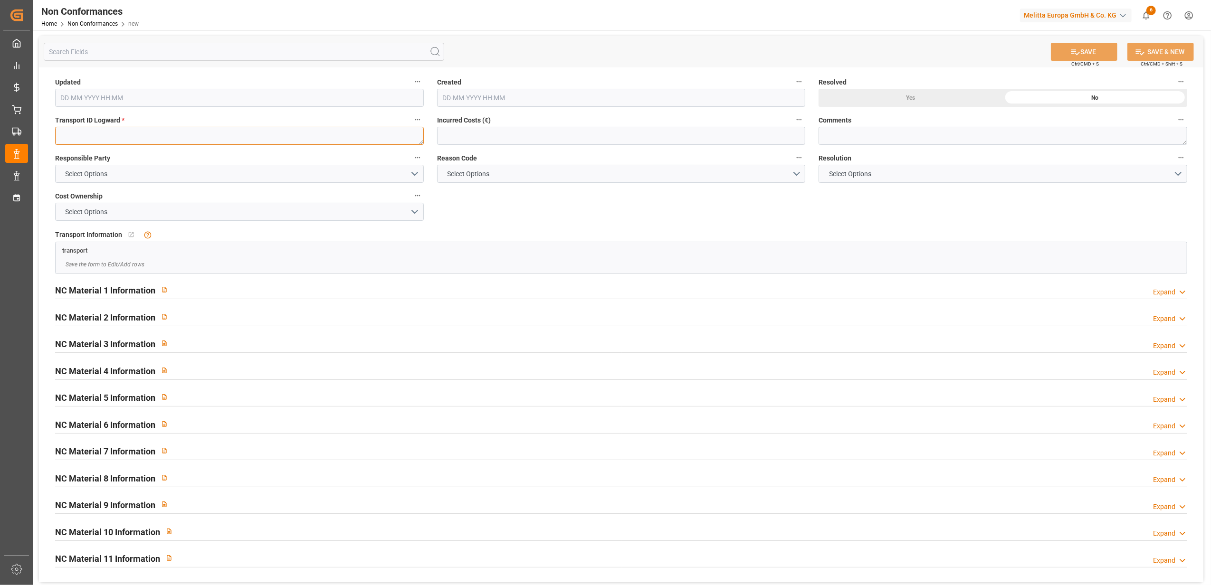
click at [124, 136] on textarea at bounding box center [239, 136] width 369 height 18
paste textarea "01373cfac7ac"
type textarea "01373cfac7ac"
click at [416, 172] on button "Select Options" at bounding box center [239, 174] width 369 height 18
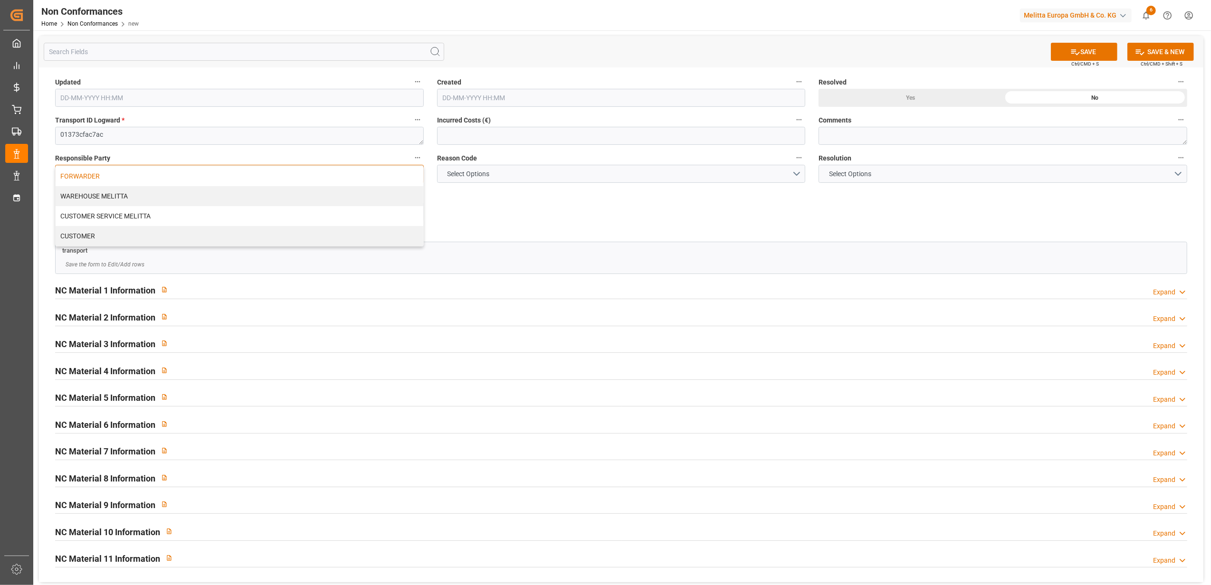
click at [228, 180] on div "FORWARDER" at bounding box center [240, 176] width 368 height 20
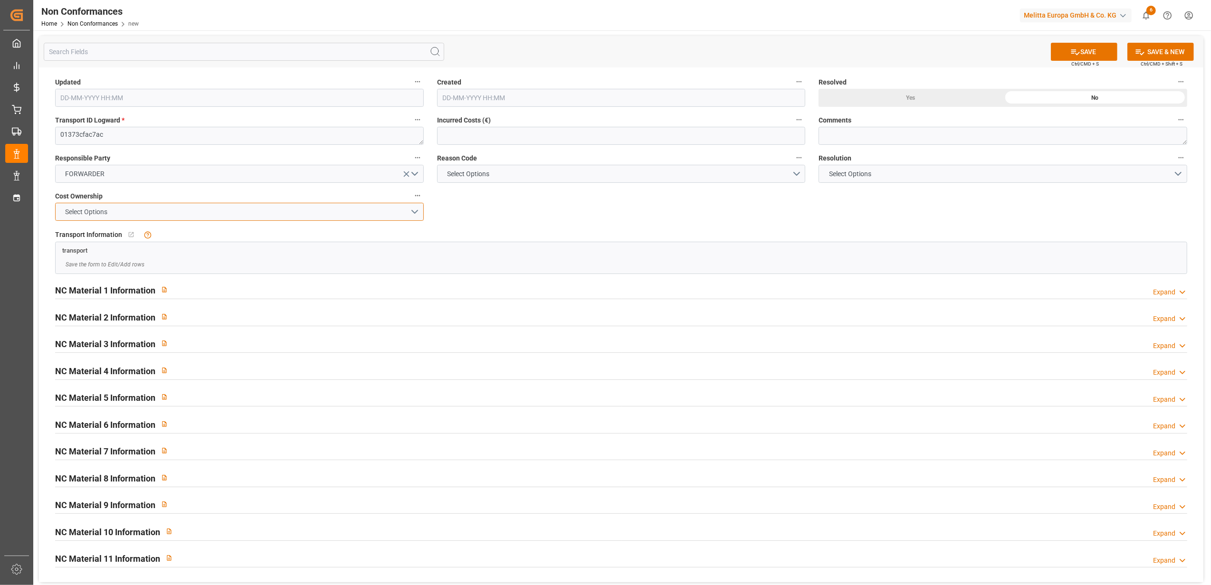
click at [412, 211] on button "Select Options" at bounding box center [239, 212] width 369 height 18
click at [158, 217] on div "FORWARDER" at bounding box center [240, 214] width 368 height 20
click at [795, 172] on button "Select Options" at bounding box center [621, 174] width 369 height 18
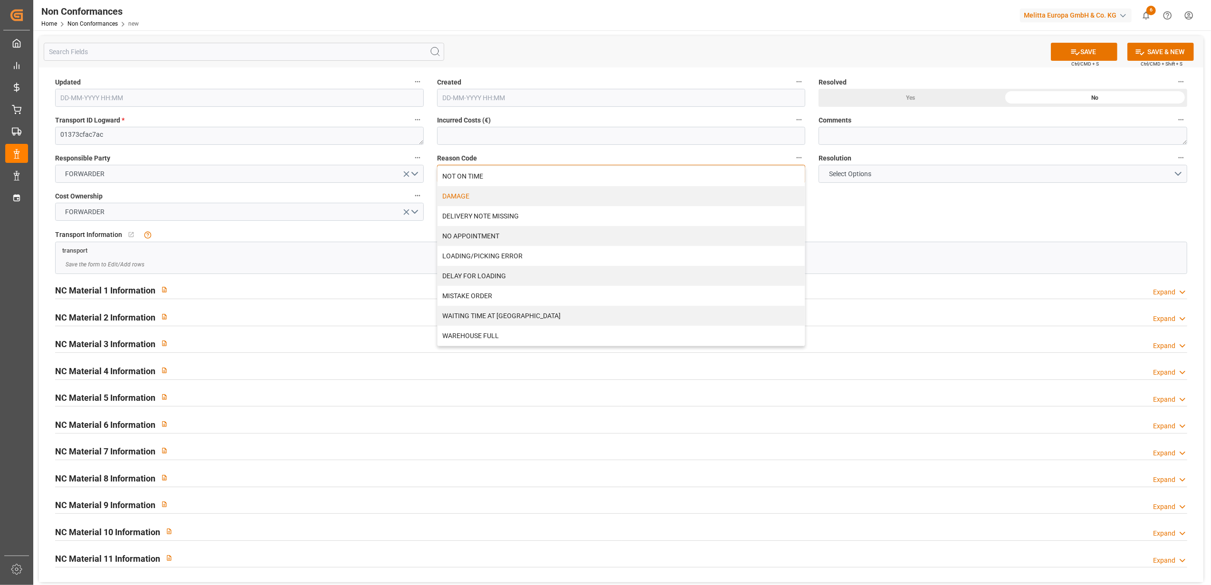
click at [456, 189] on div "DAMAGE" at bounding box center [622, 196] width 368 height 20
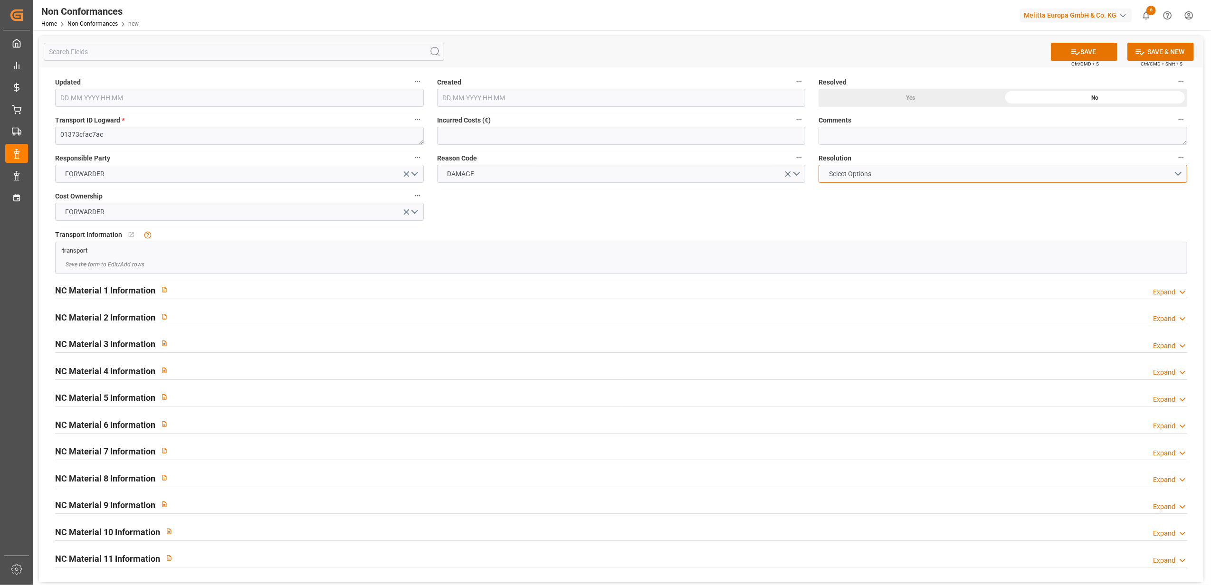
click at [1181, 172] on button "Select Options" at bounding box center [1003, 174] width 369 height 18
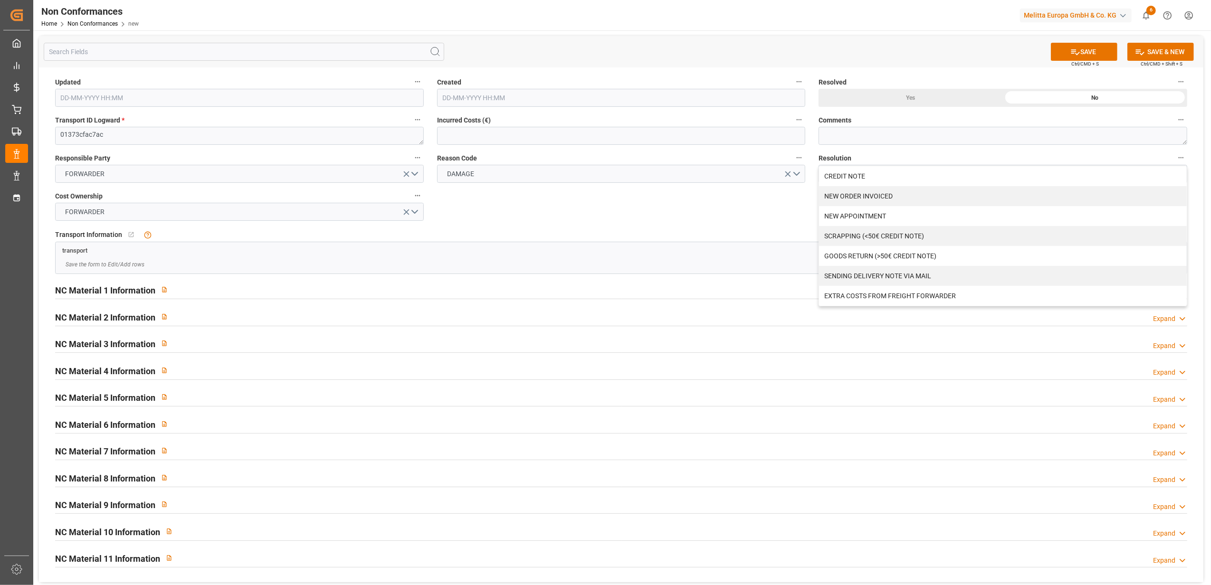
click at [769, 216] on div "Updated Created Resolved Yes No Transport ID Logward * 01373cfac7ac Incurred Co…" at bounding box center [621, 324] width 1165 height 515
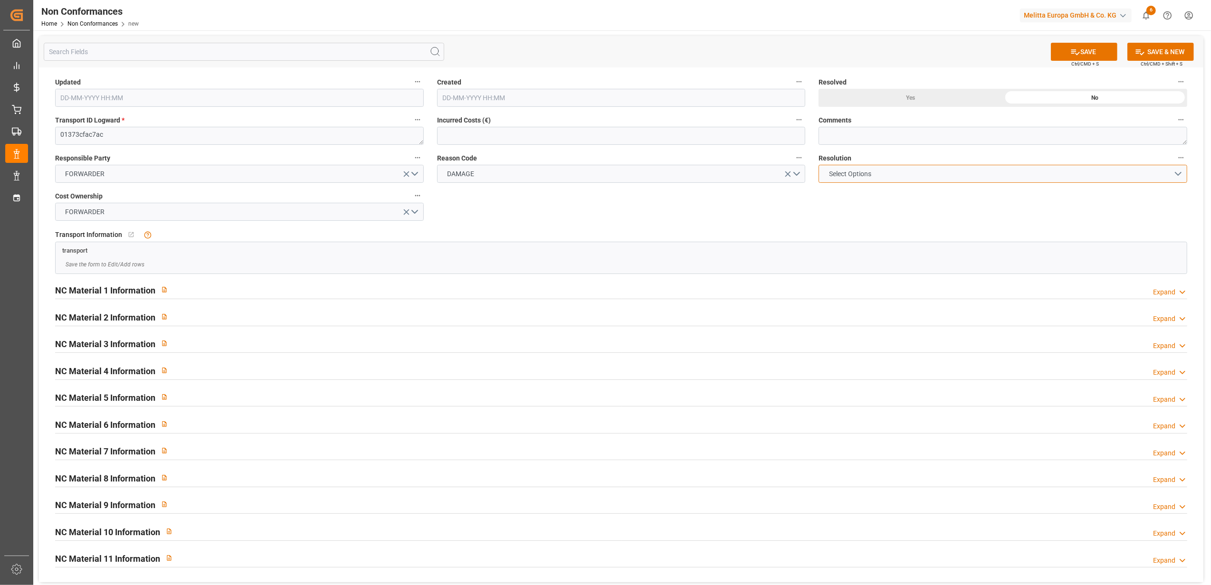
click at [1177, 174] on button "Select Options" at bounding box center [1003, 174] width 369 height 18
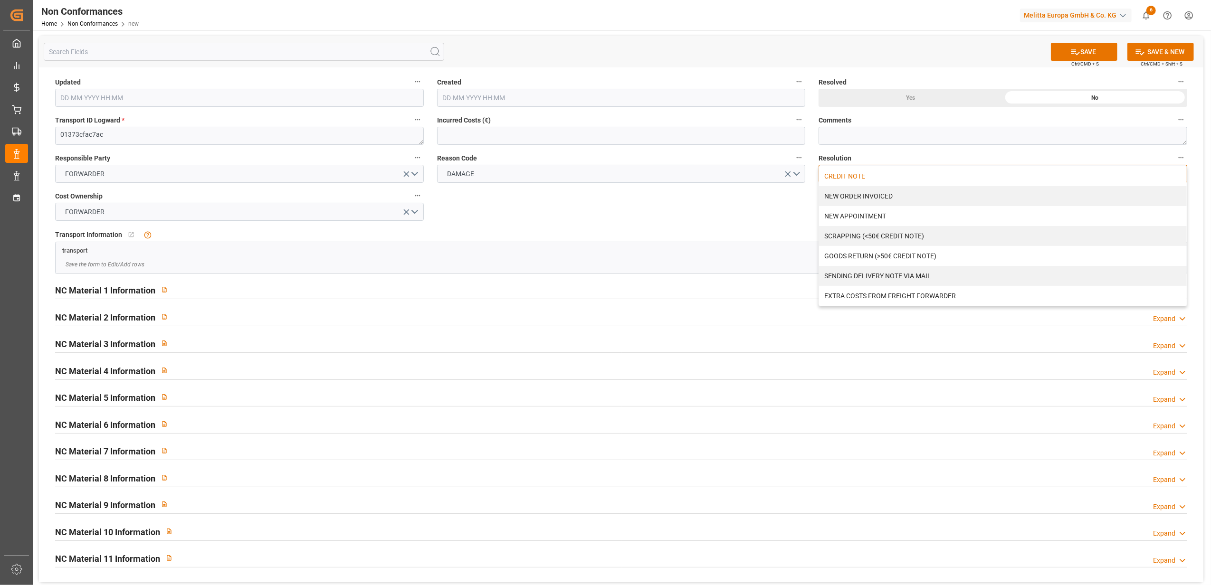
click at [844, 174] on div "CREDIT NOTE" at bounding box center [1003, 176] width 368 height 20
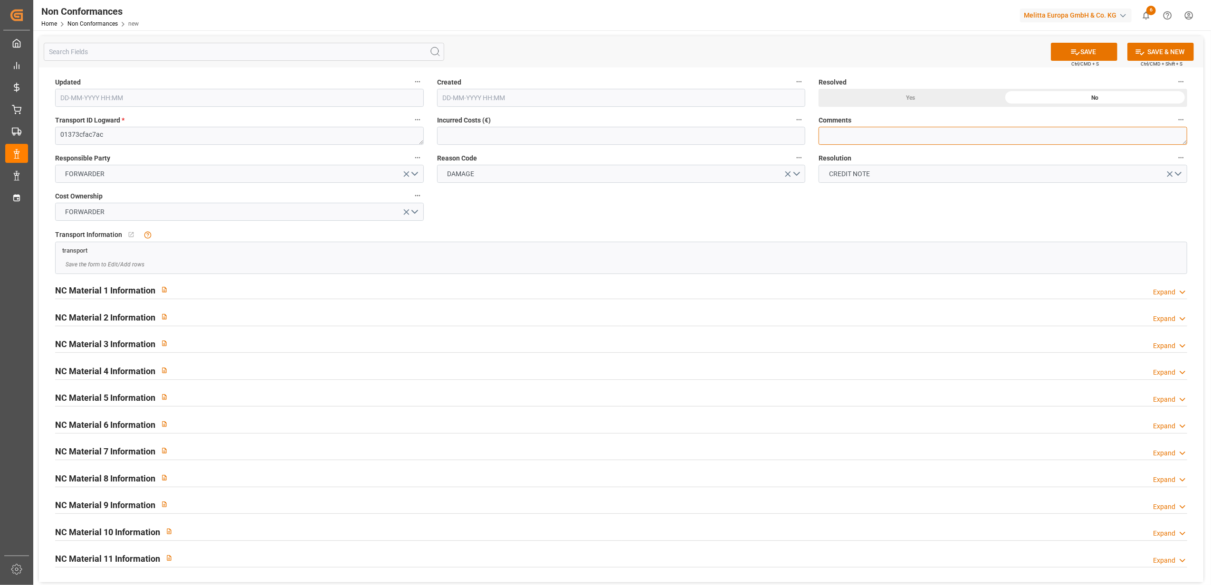
drag, startPoint x: 840, startPoint y: 130, endPoint x: 1211, endPoint y: 77, distance: 374.5
click at [849, 130] on textarea at bounding box center [1003, 136] width 369 height 18
type textarea "LITIGE 1073 BL 20377874 Avarie sur une Optima Timer // Pas de reprise"
click at [1092, 50] on button "SAVE" at bounding box center [1084, 52] width 67 height 18
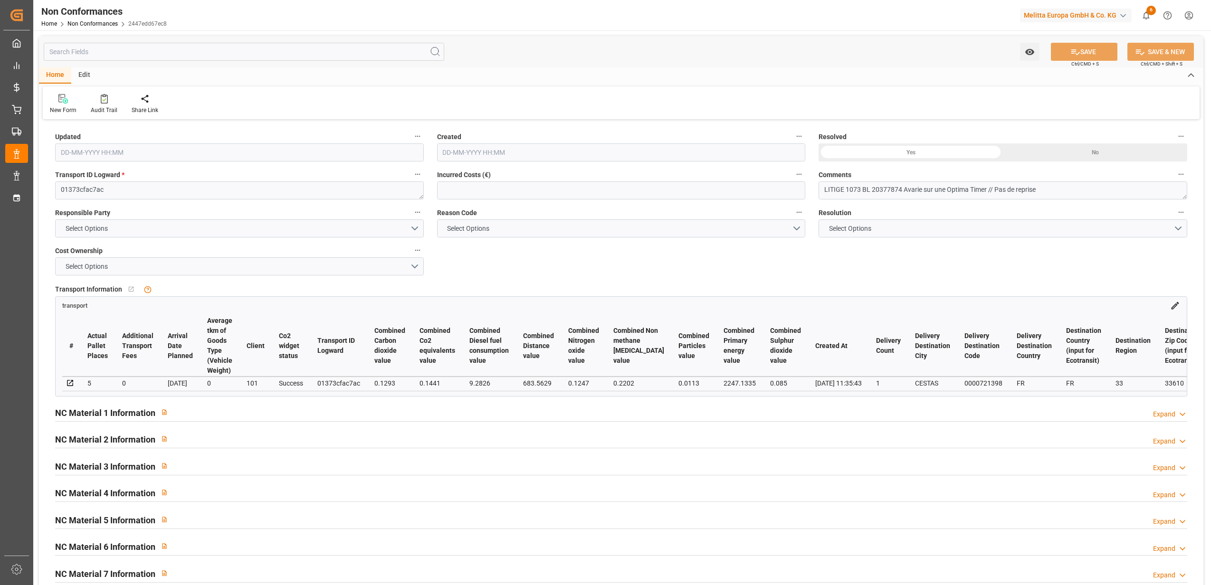
type input "[DATE] 12:09"
